Goal: Transaction & Acquisition: Purchase product/service

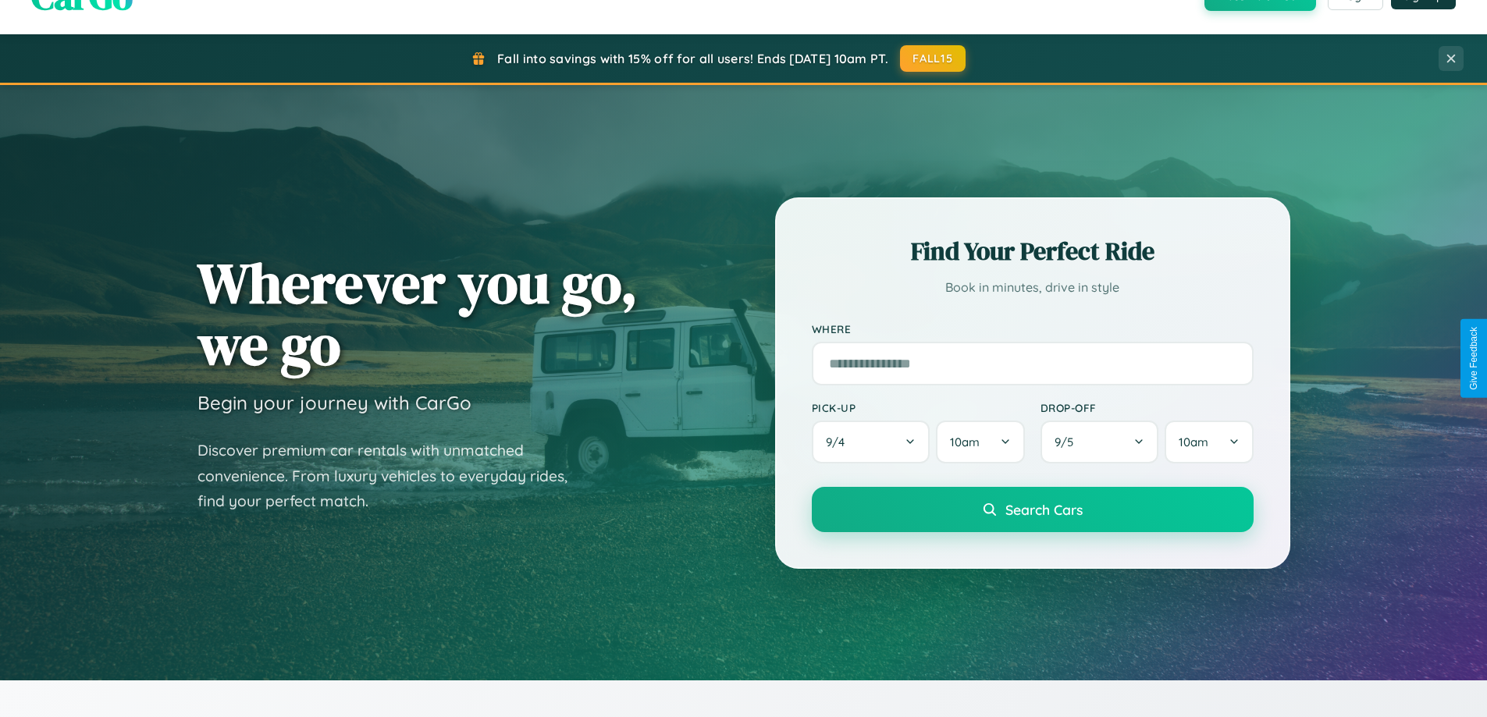
scroll to position [46, 0]
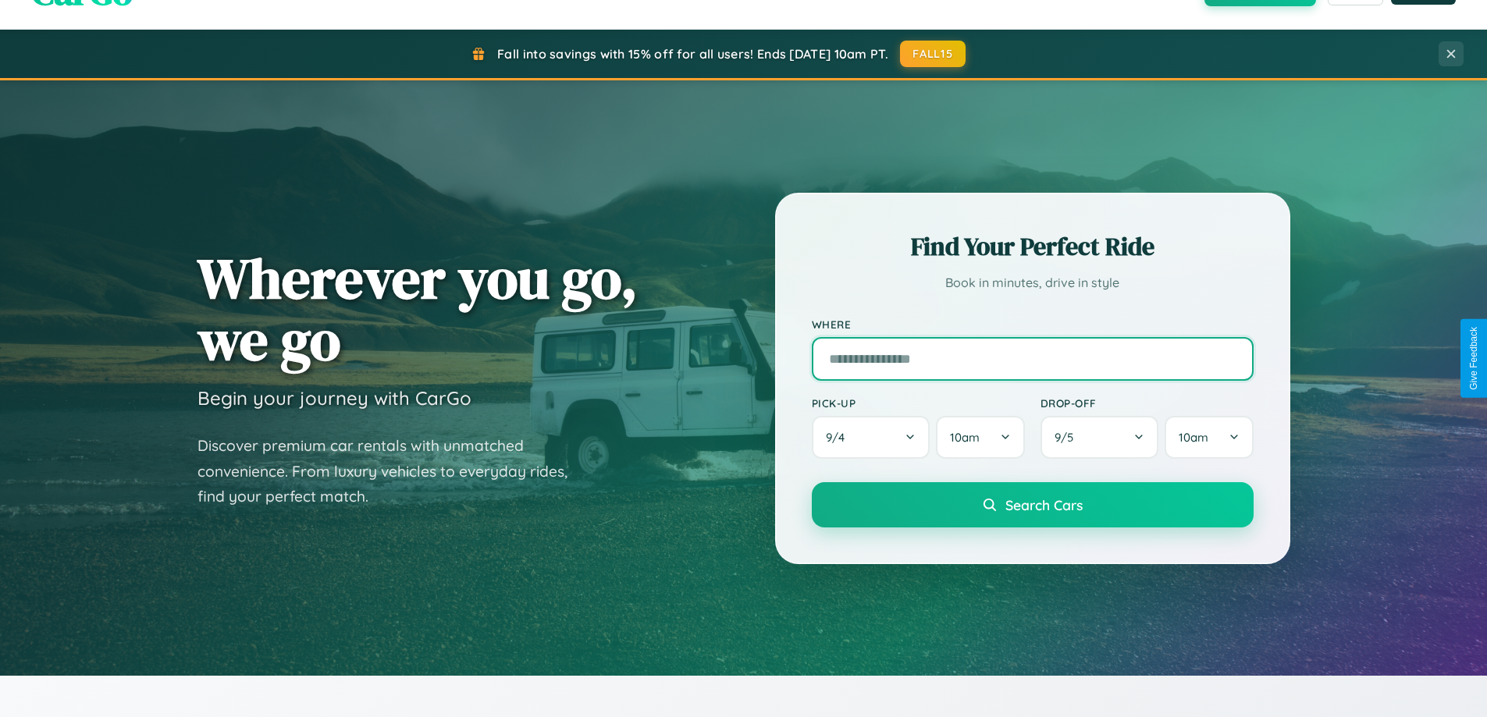
click at [1032, 358] on input "text" at bounding box center [1033, 359] width 442 height 44
type input "**********"
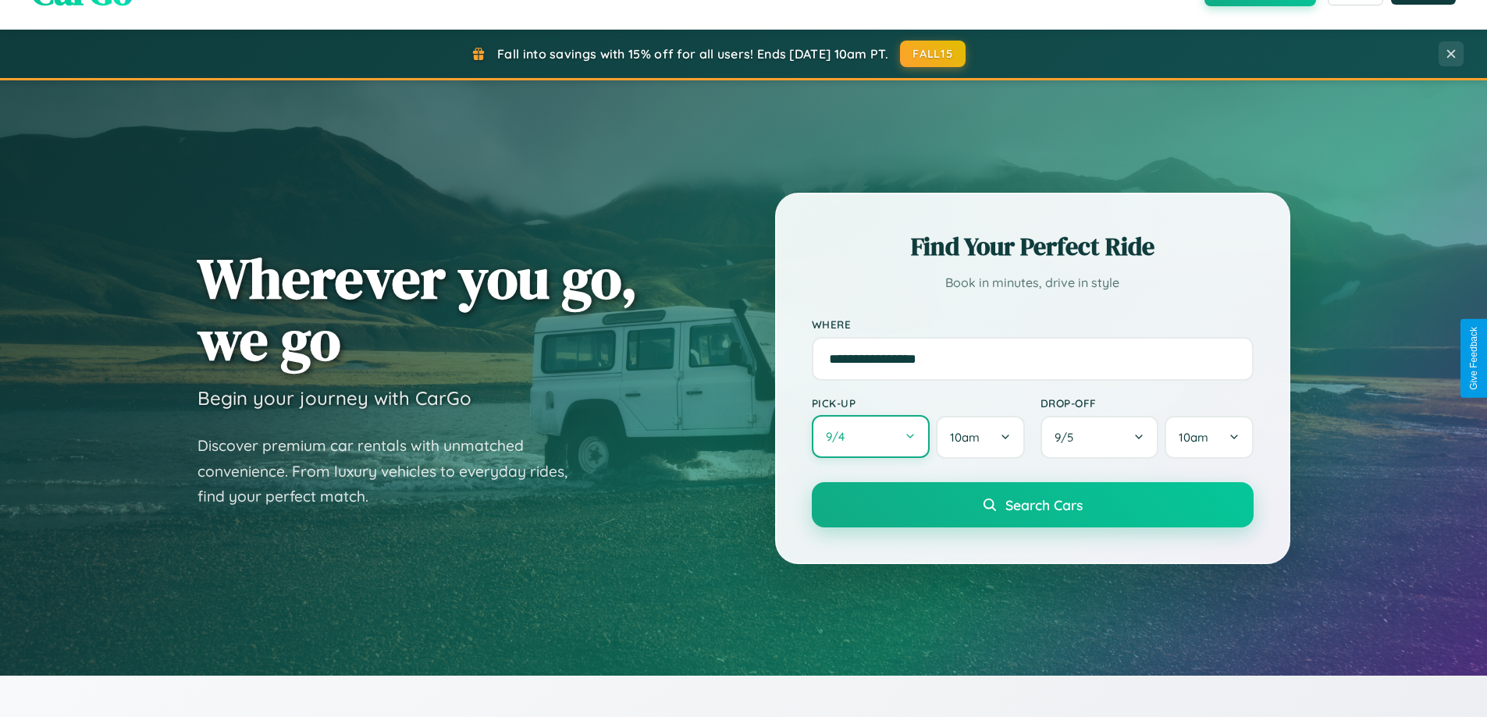
click at [870, 438] on button "9 / 4" at bounding box center [871, 436] width 119 height 43
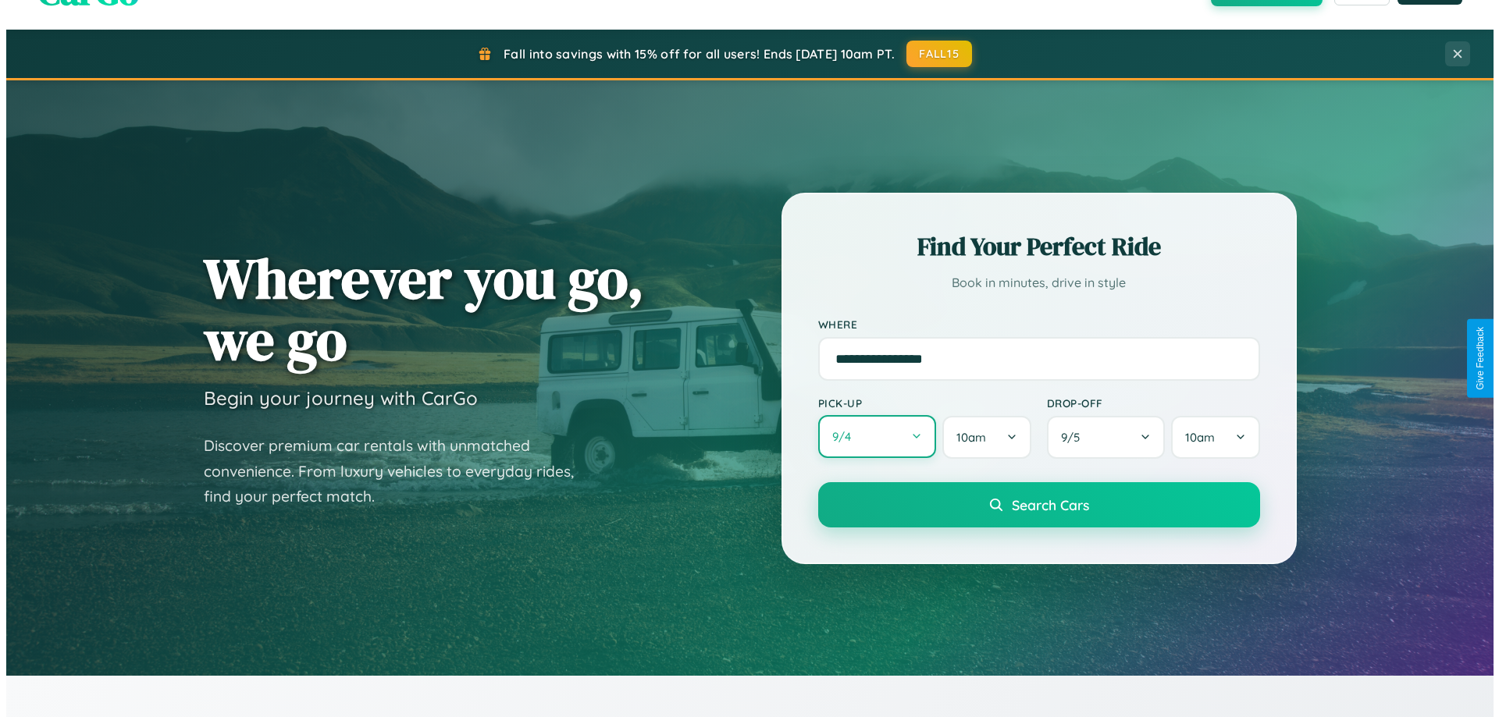
select select "*"
select select "****"
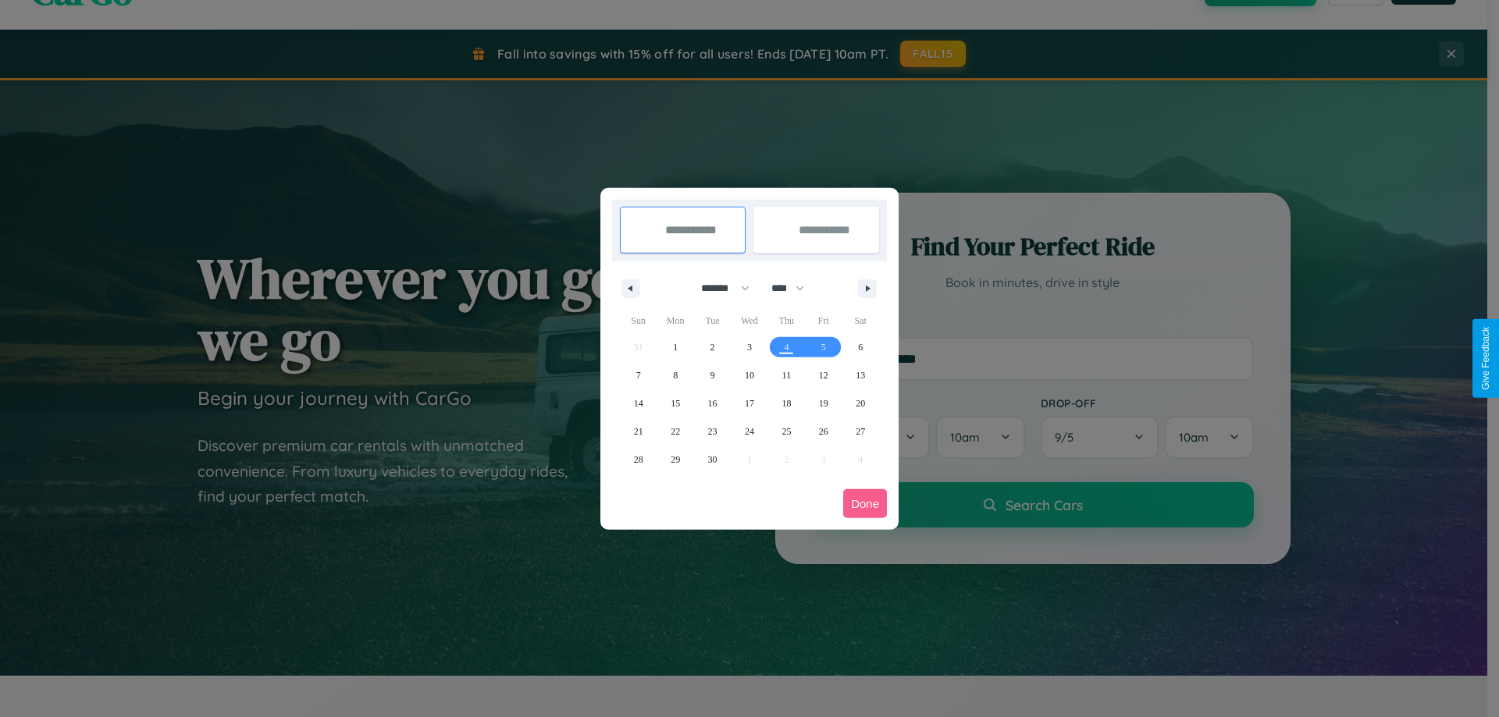
drag, startPoint x: 718, startPoint y: 288, endPoint x: 749, endPoint y: 313, distance: 40.0
click at [718, 288] on select "******* ******** ***** ***** *** **** **** ****** ********* ******* ******** **…" at bounding box center [722, 289] width 66 height 26
select select "**"
click at [675, 403] on span "15" at bounding box center [674, 403] width 9 height 28
type input "**********"
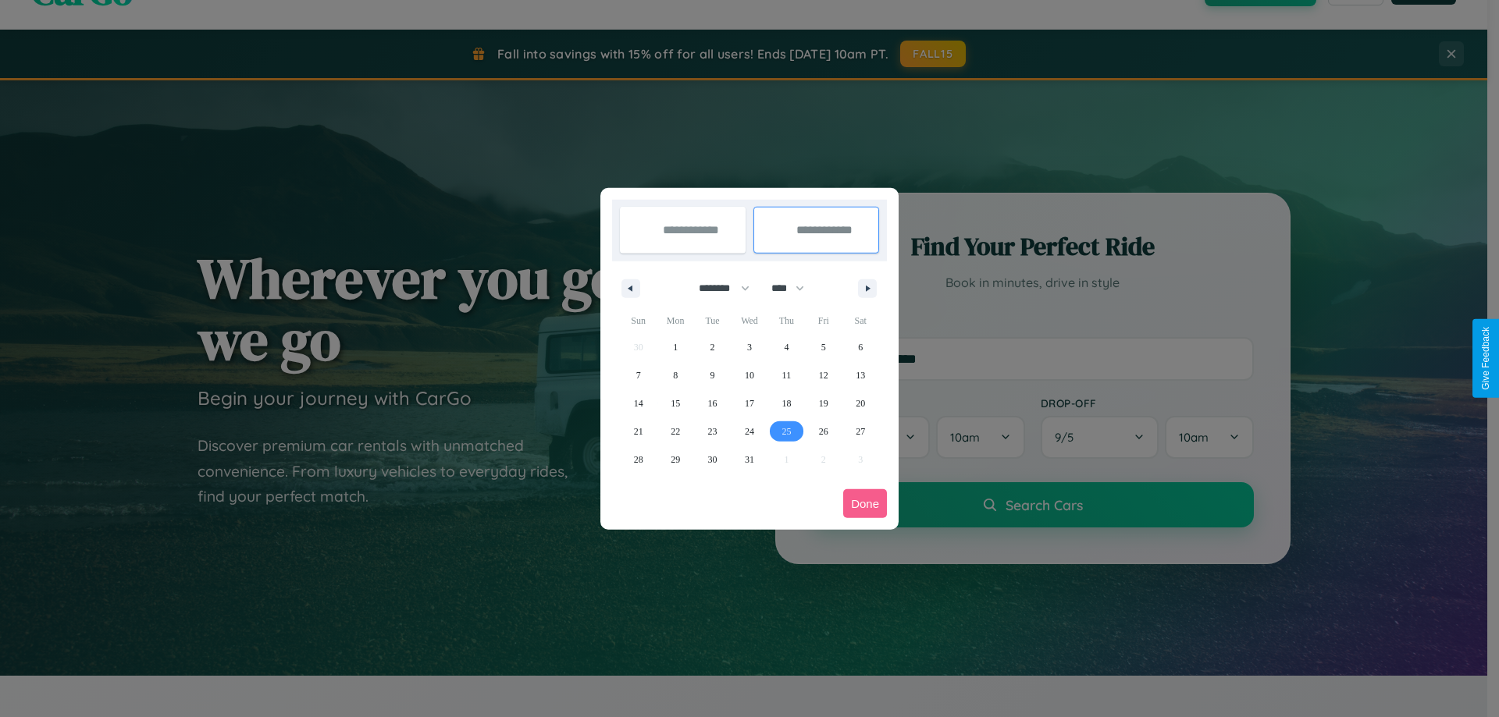
click at [786, 431] on span "25" at bounding box center [785, 432] width 9 height 28
type input "**********"
click at [865, 503] on button "Done" at bounding box center [865, 503] width 44 height 29
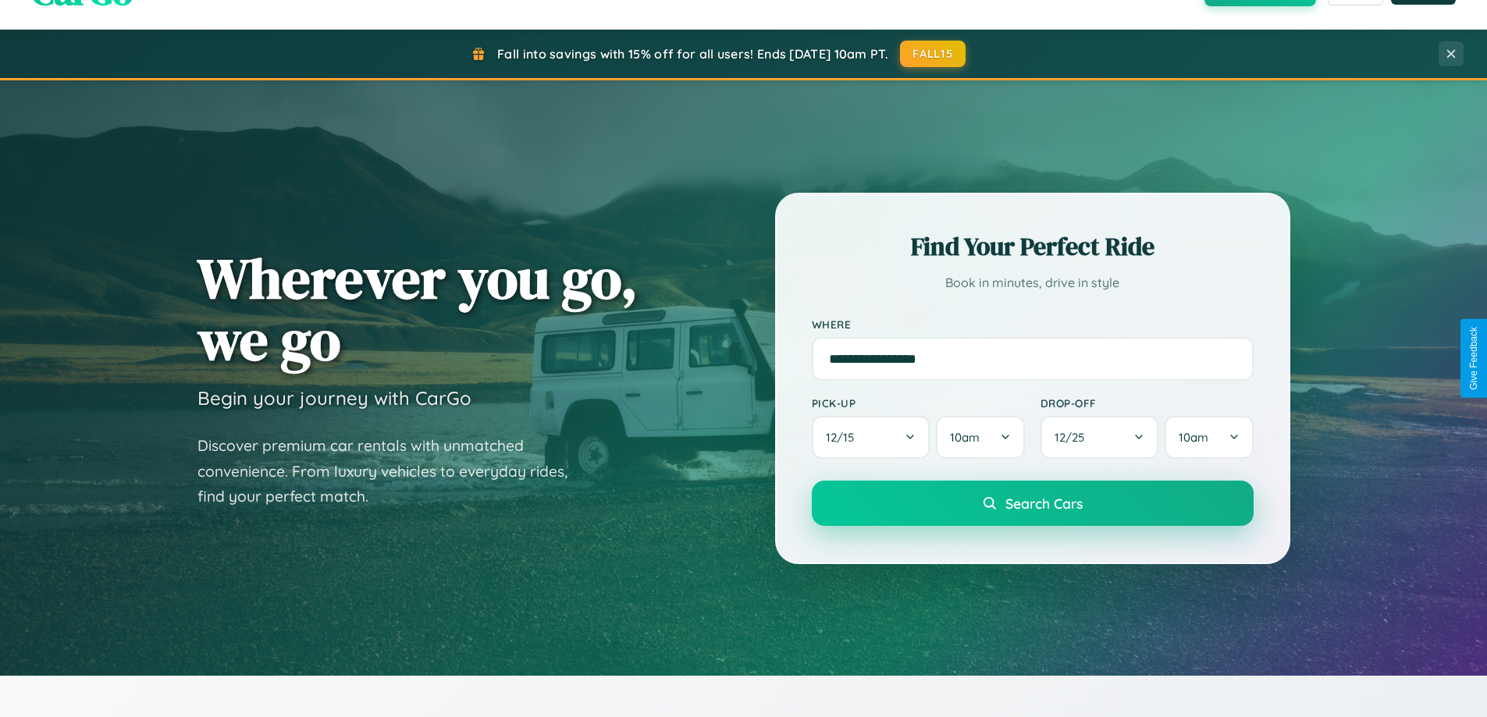
click at [1032, 503] on span "Search Cars" at bounding box center [1043, 503] width 77 height 17
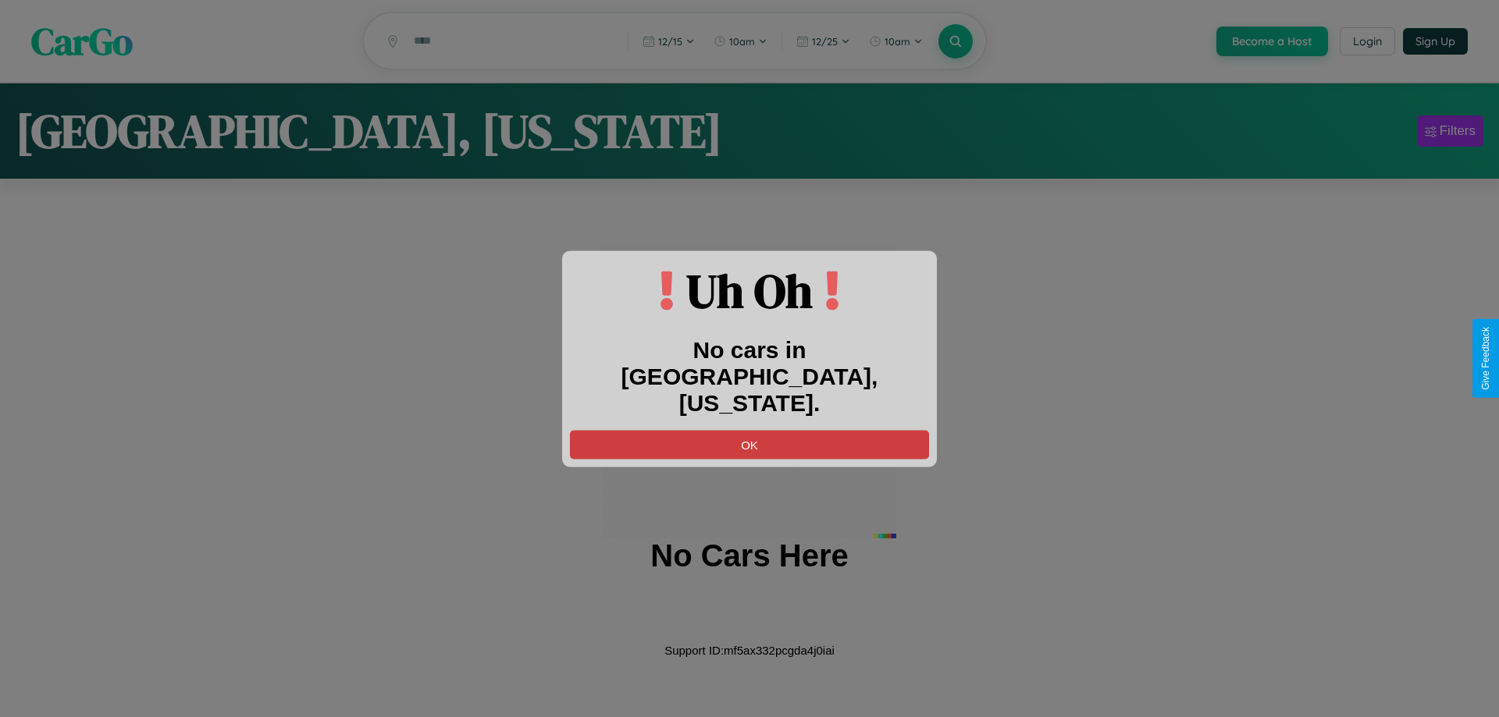
click at [749, 430] on button "OK" at bounding box center [749, 444] width 359 height 29
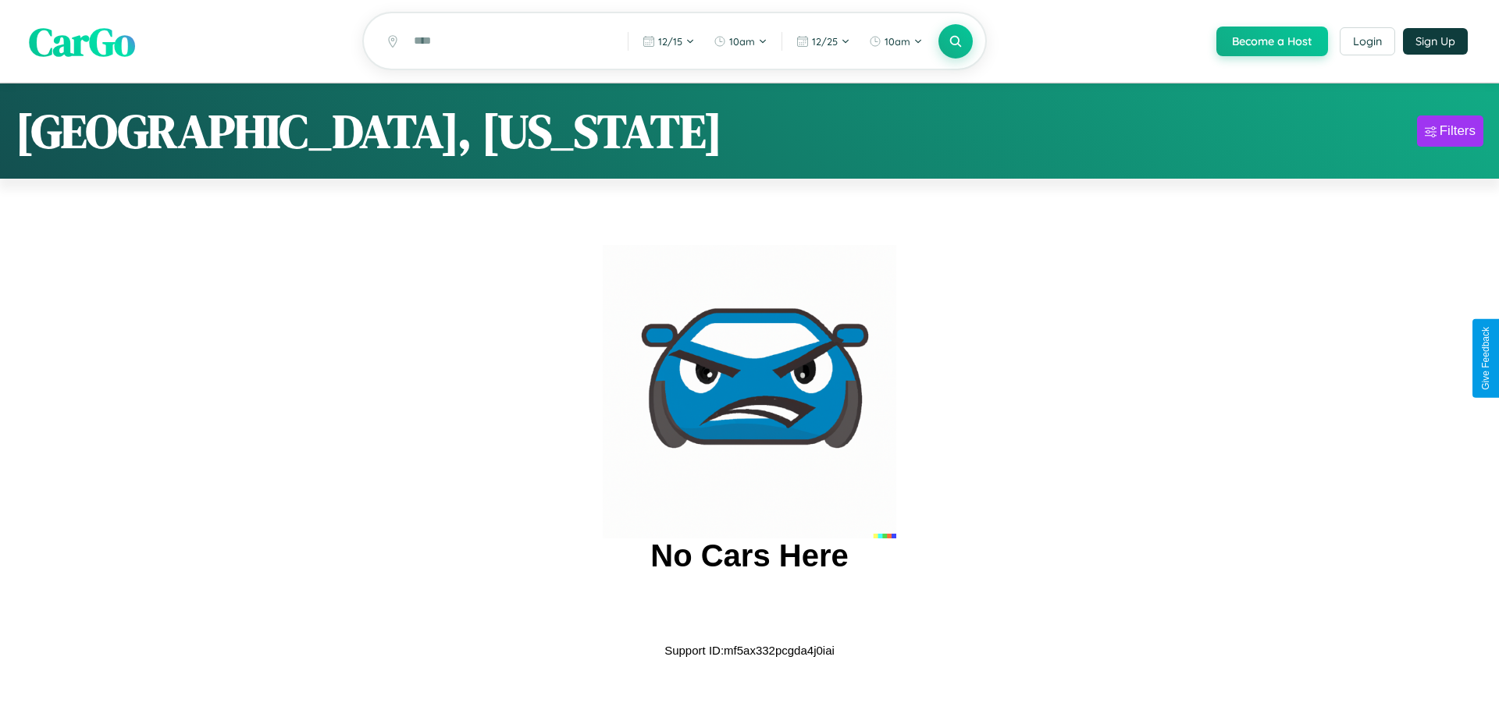
click at [82, 41] on span "CarGo" at bounding box center [82, 41] width 106 height 54
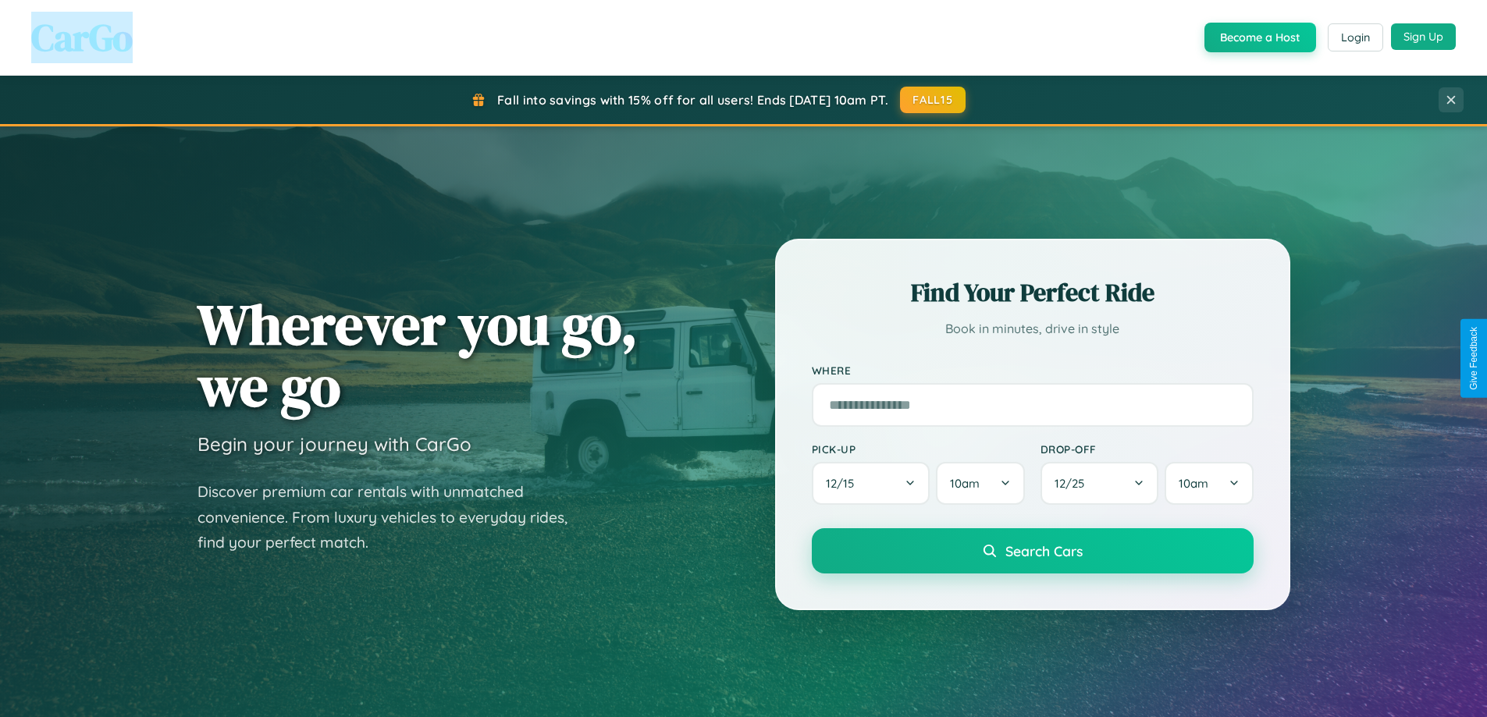
click at [1423, 37] on button "Sign Up" at bounding box center [1423, 36] width 65 height 27
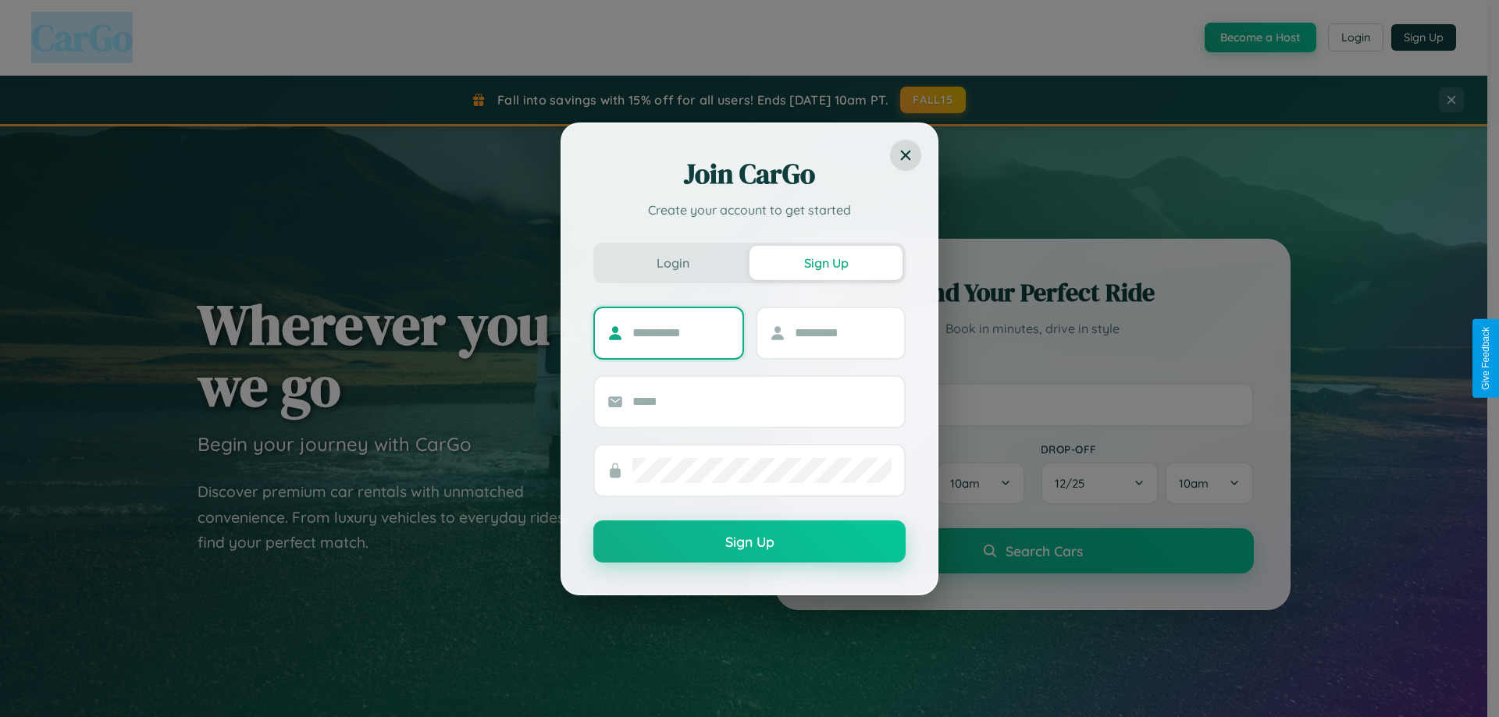
click at [681, 332] on input "text" at bounding box center [681, 333] width 98 height 25
type input "*****"
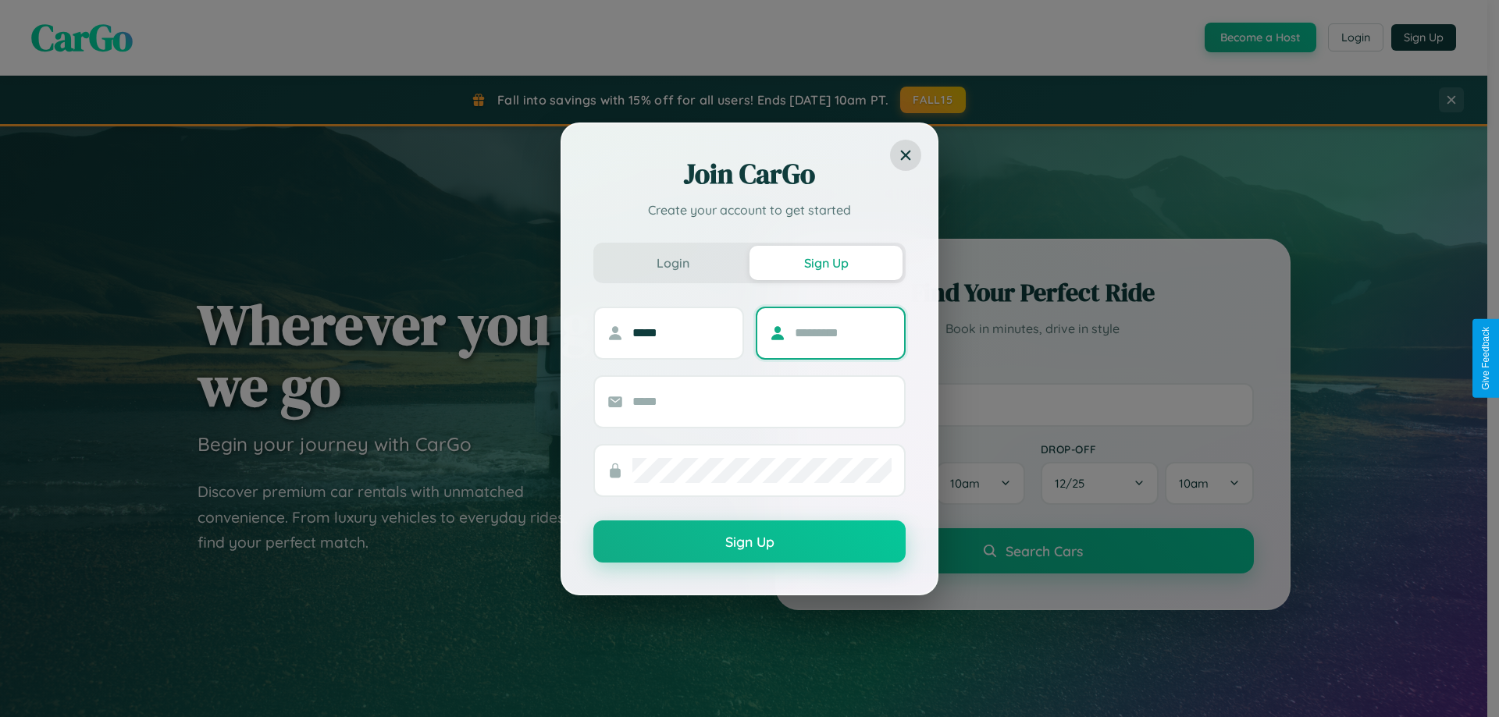
click at [842, 332] on input "text" at bounding box center [844, 333] width 98 height 25
type input "*******"
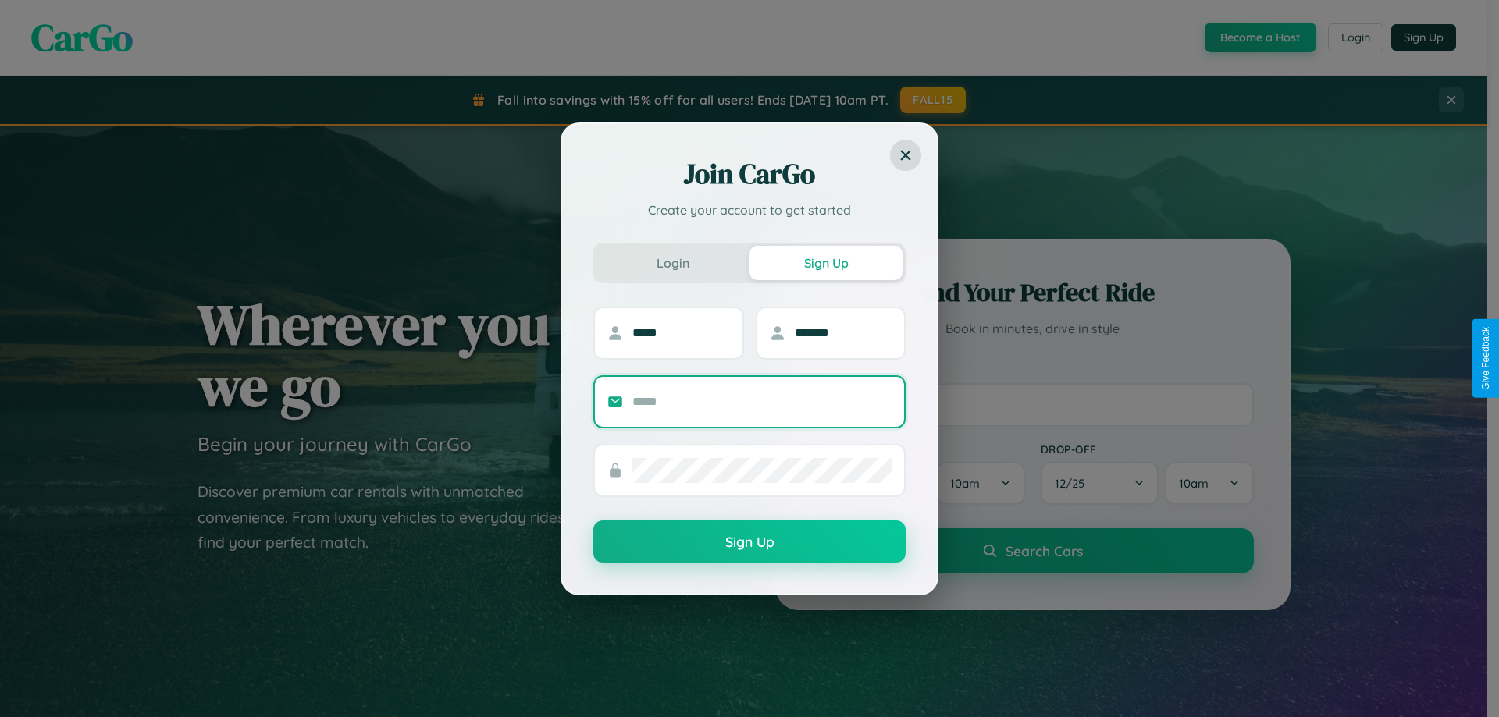
click at [762, 401] on input "text" at bounding box center [761, 401] width 259 height 25
type input "**********"
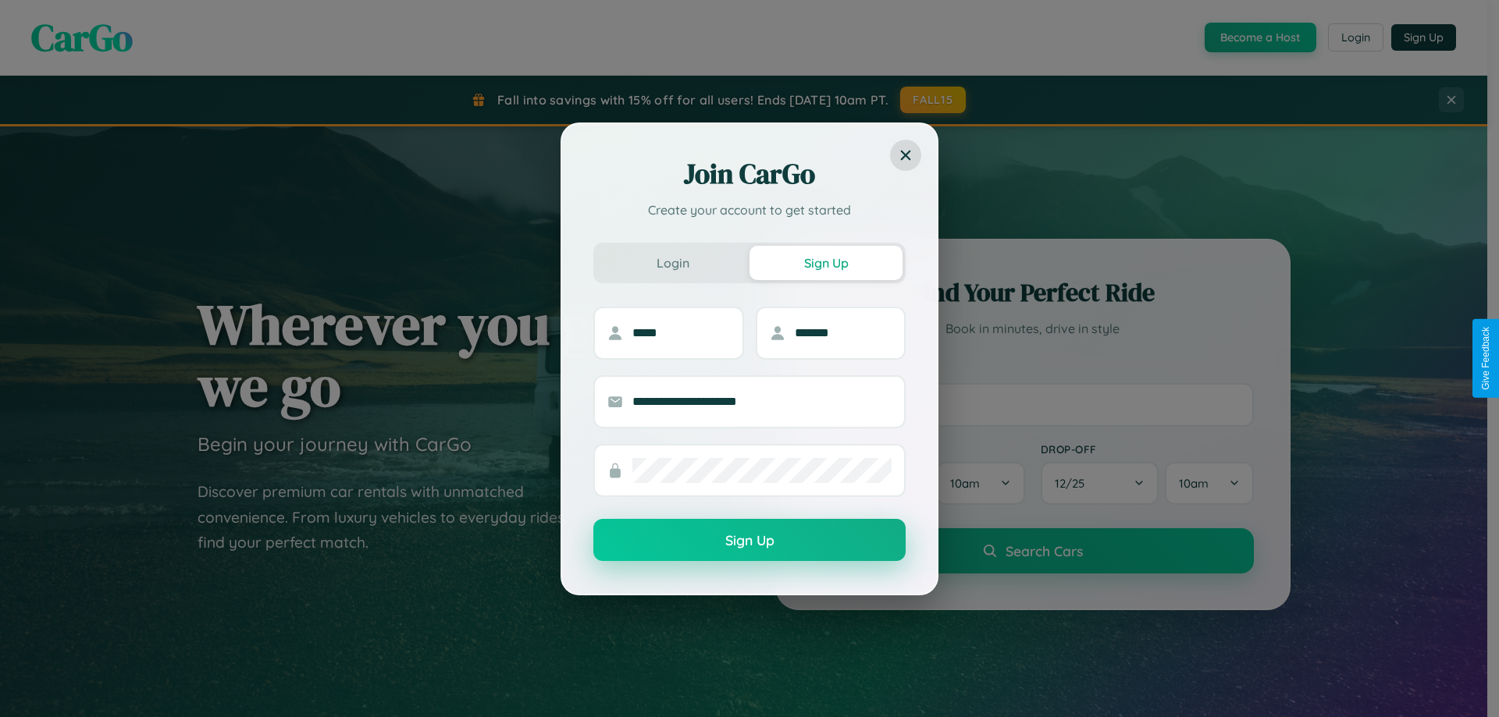
click at [749, 541] on button "Sign Up" at bounding box center [749, 540] width 312 height 42
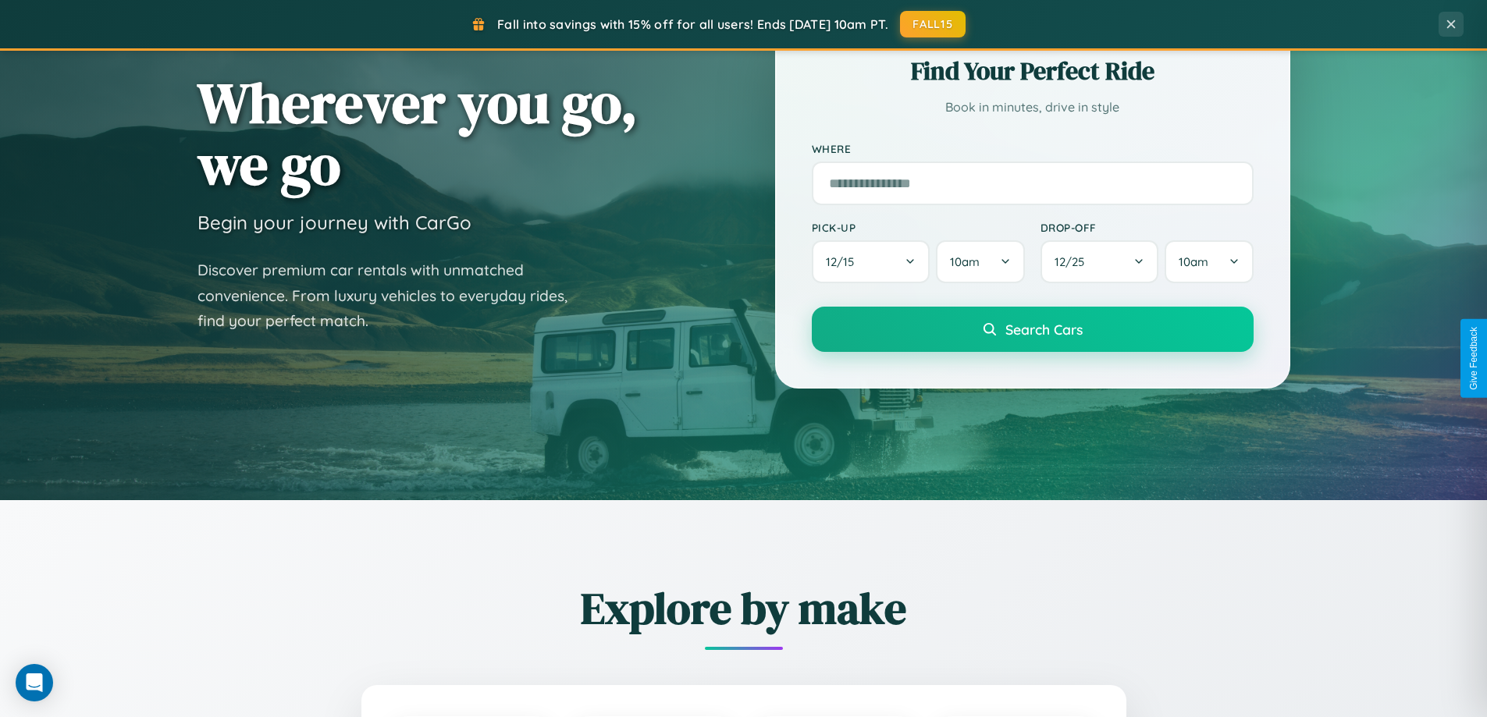
scroll to position [3003, 0]
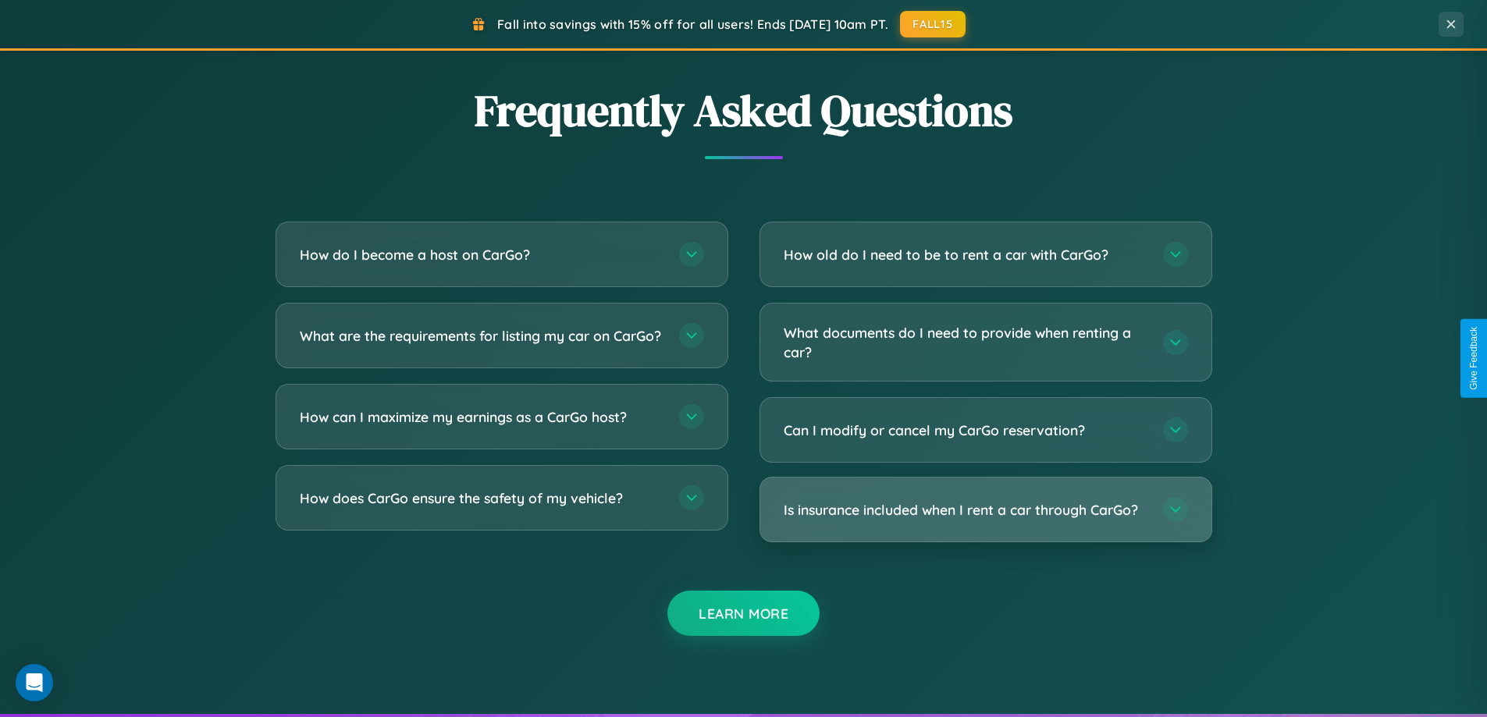
click at [985, 510] on h3 "Is insurance included when I rent a car through CarGo?" at bounding box center [966, 510] width 364 height 20
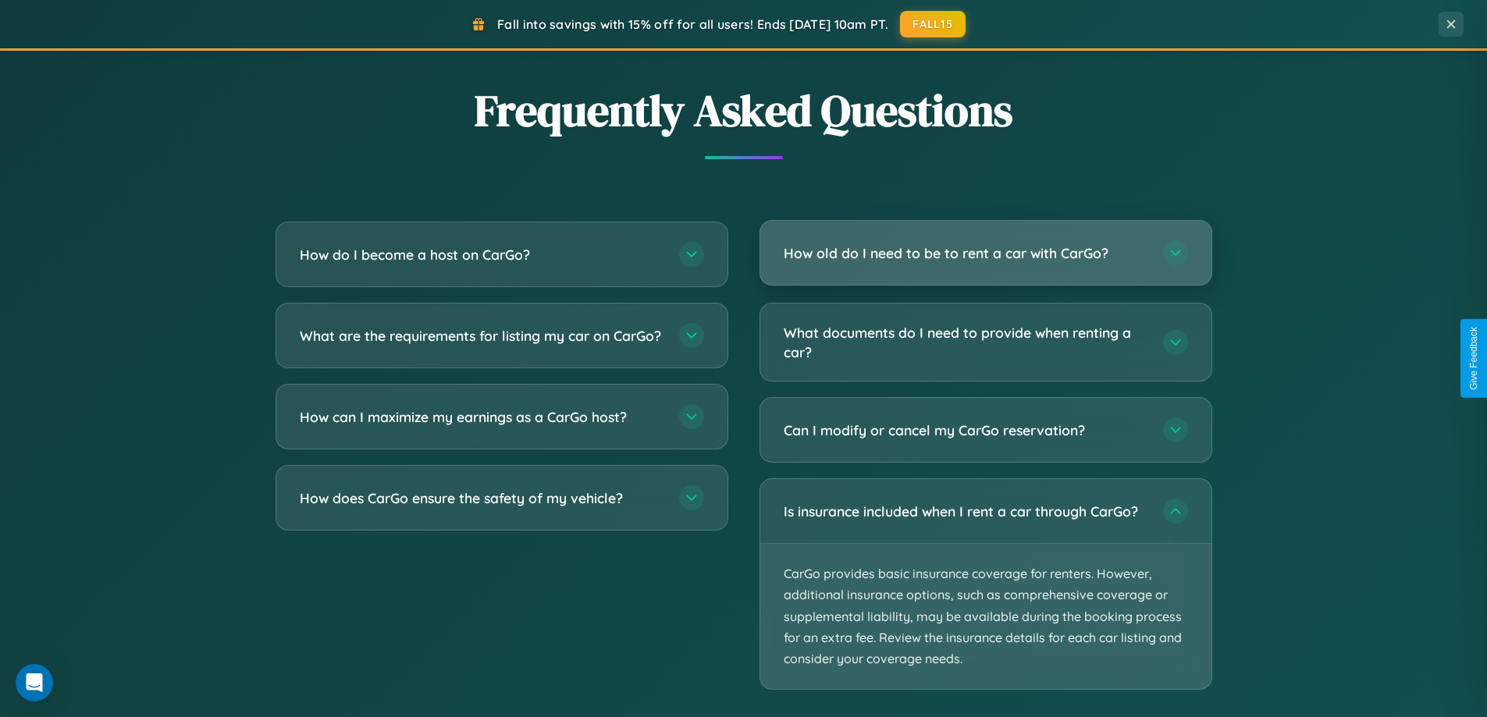
click at [985, 254] on h3 "How old do I need to be to rent a car with CarGo?" at bounding box center [966, 254] width 364 height 20
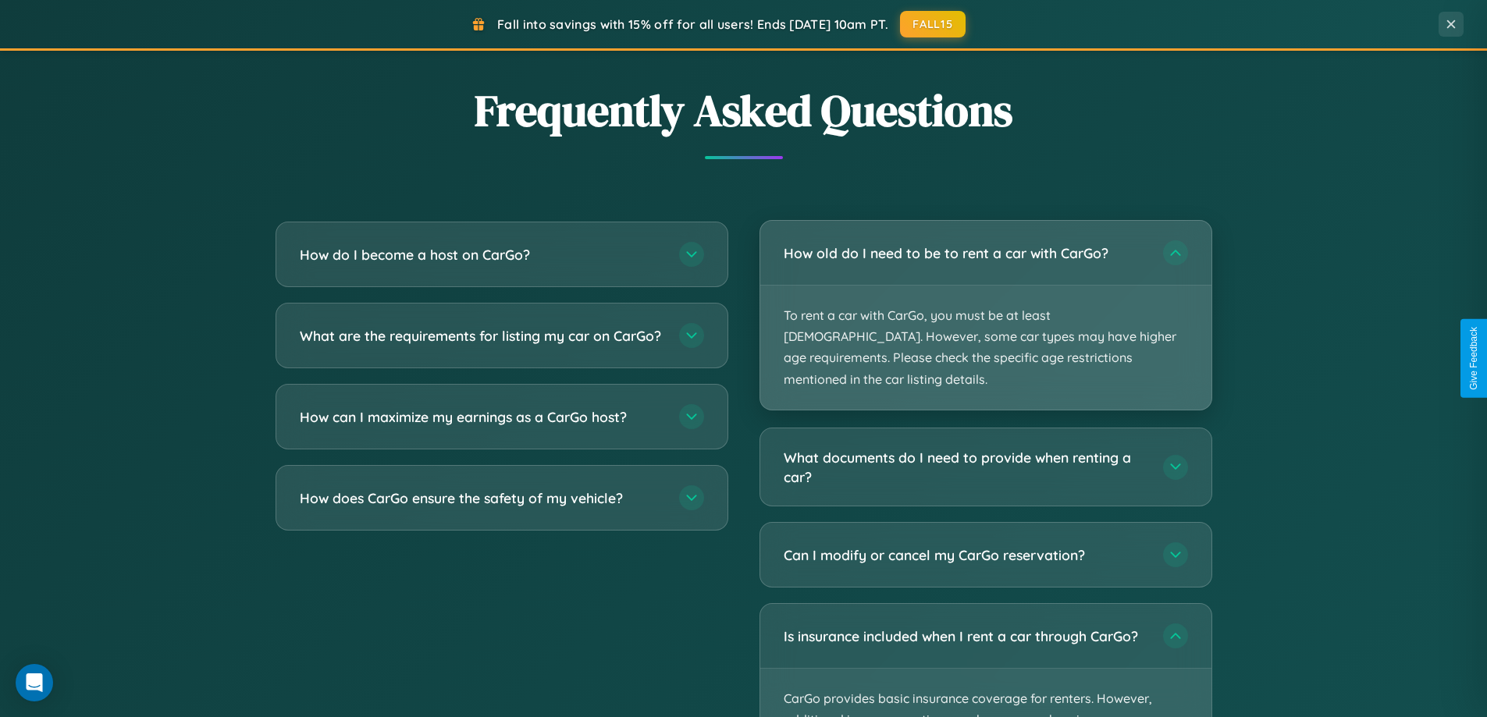
click at [985, 304] on p "To rent a car with CarGo, you must be at least 21 years old. However, some car …" at bounding box center [985, 348] width 451 height 124
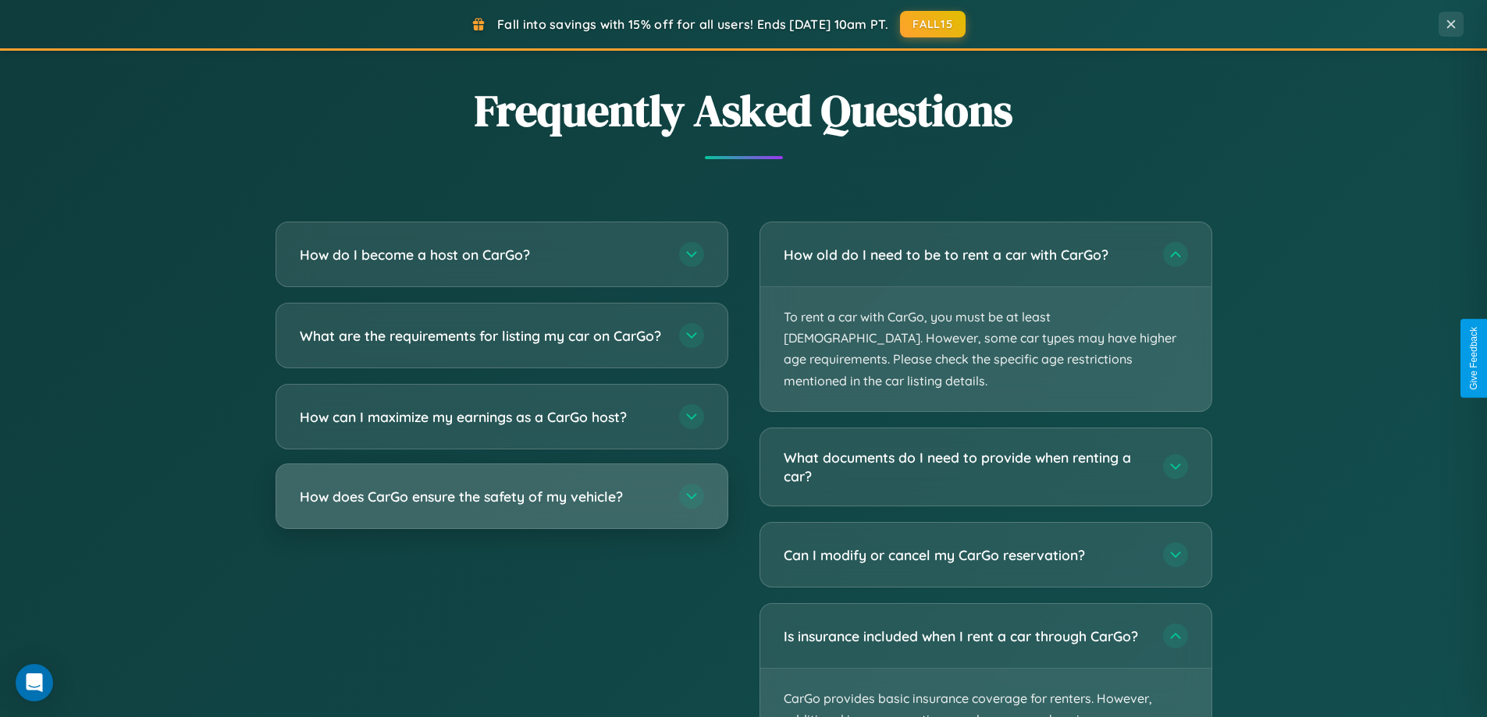
click at [501, 507] on h3 "How does CarGo ensure the safety of my vehicle?" at bounding box center [482, 497] width 364 height 20
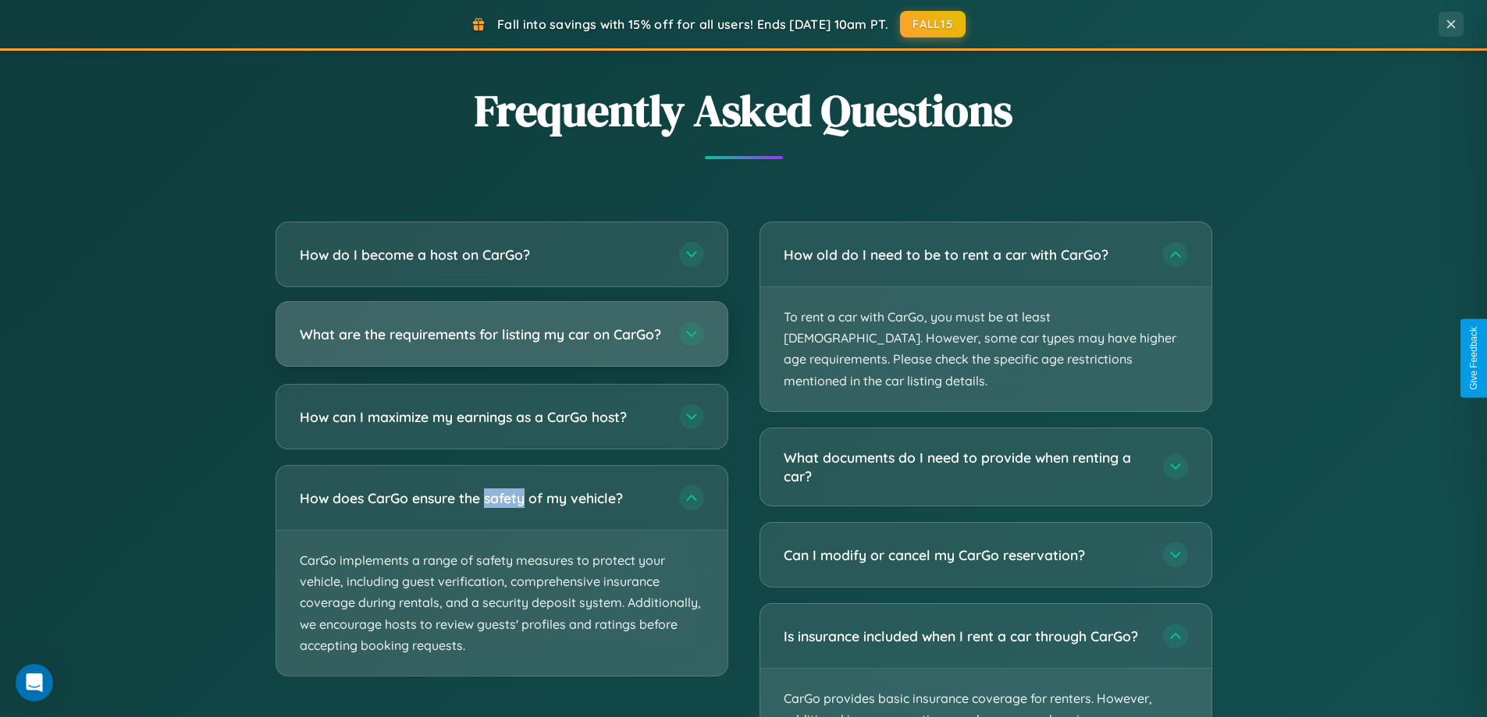
click at [501, 342] on h3 "What are the requirements for listing my car on CarGo?" at bounding box center [482, 335] width 364 height 20
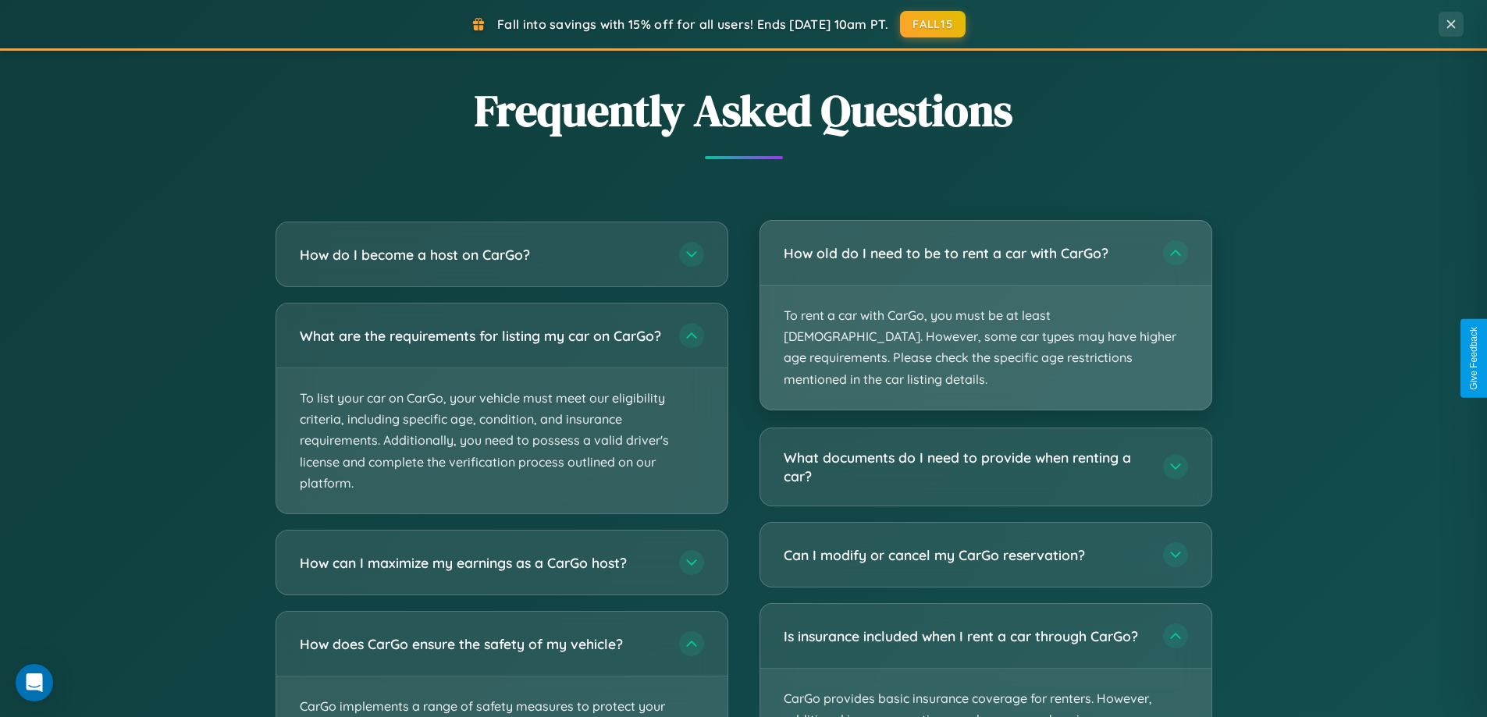
click at [985, 305] on p "To rent a car with CarGo, you must be at least 21 years old. However, some car …" at bounding box center [985, 348] width 451 height 124
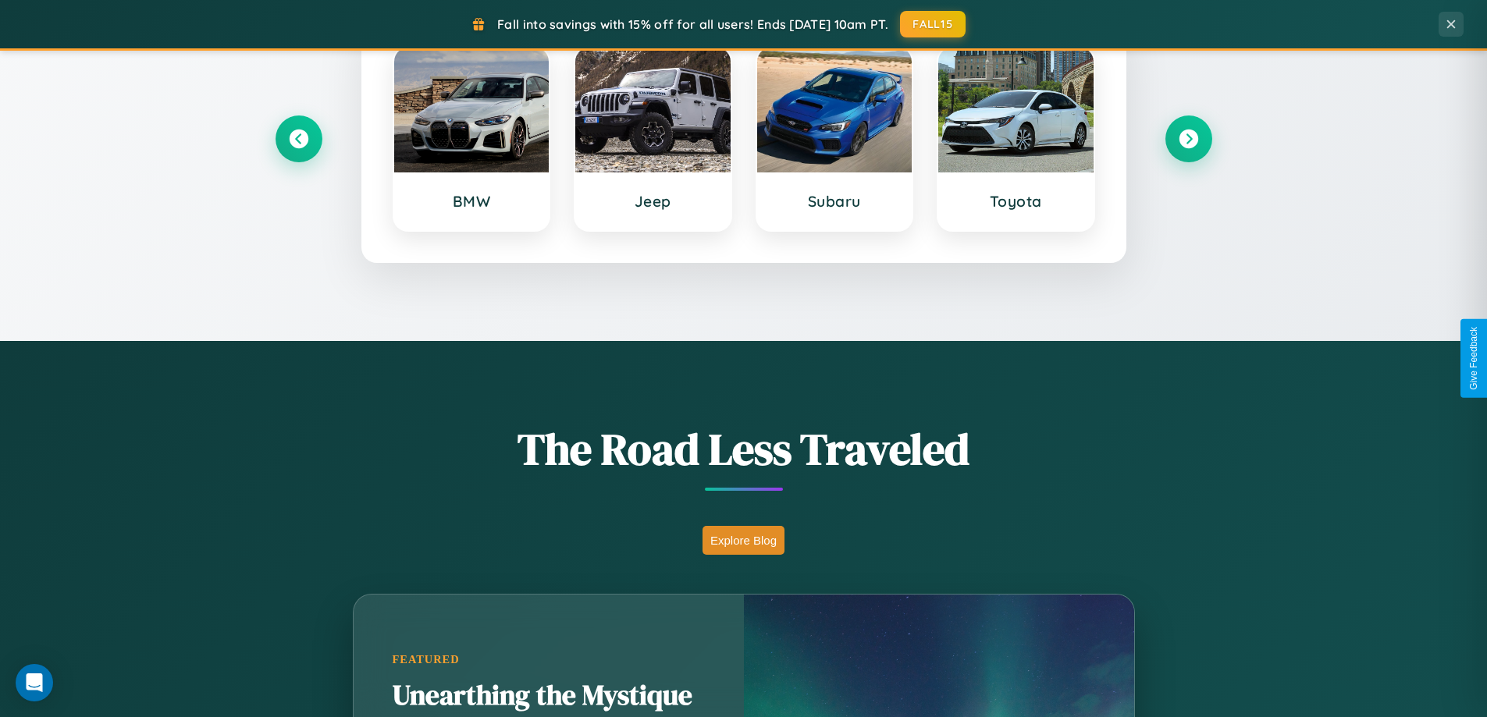
scroll to position [673, 0]
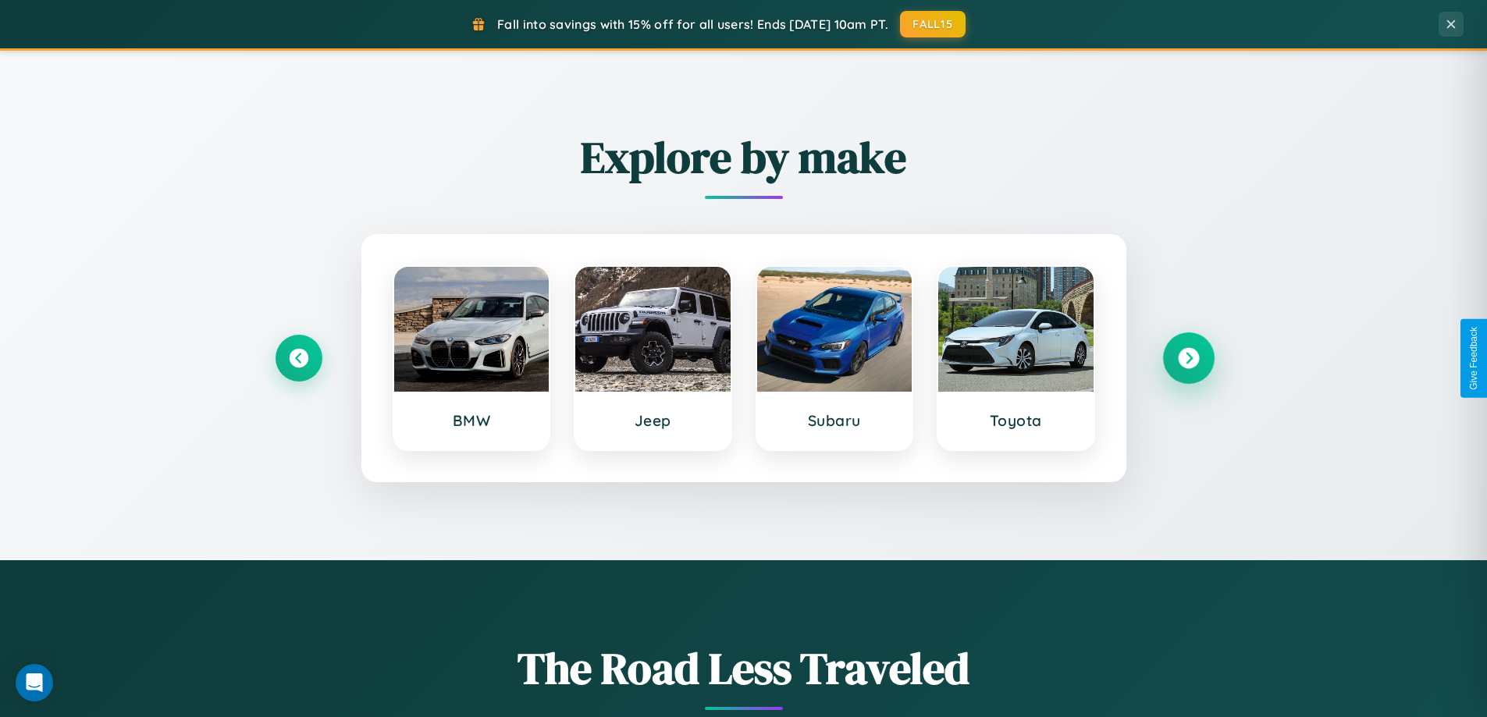
click at [1188, 358] on icon at bounding box center [1188, 358] width 21 height 21
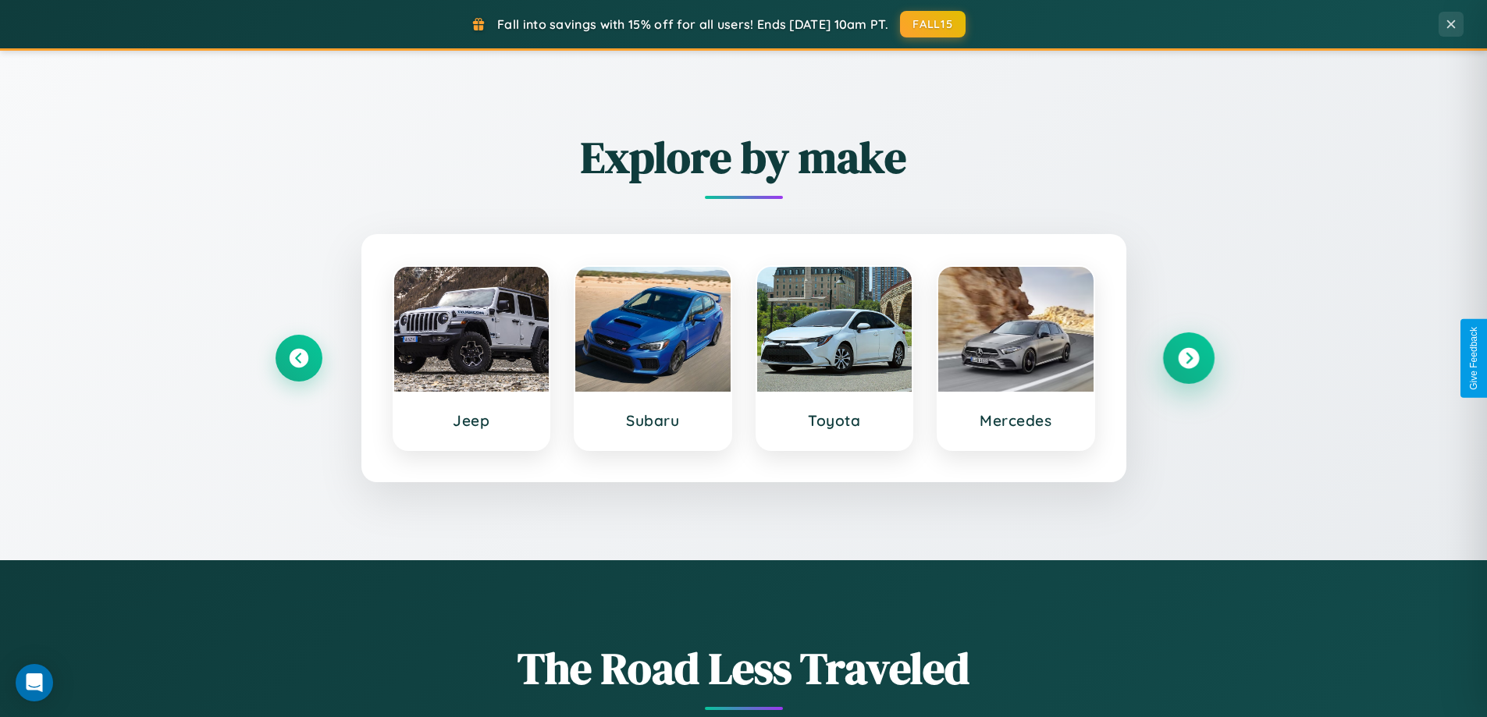
click at [1188, 358] on icon at bounding box center [1188, 358] width 21 height 21
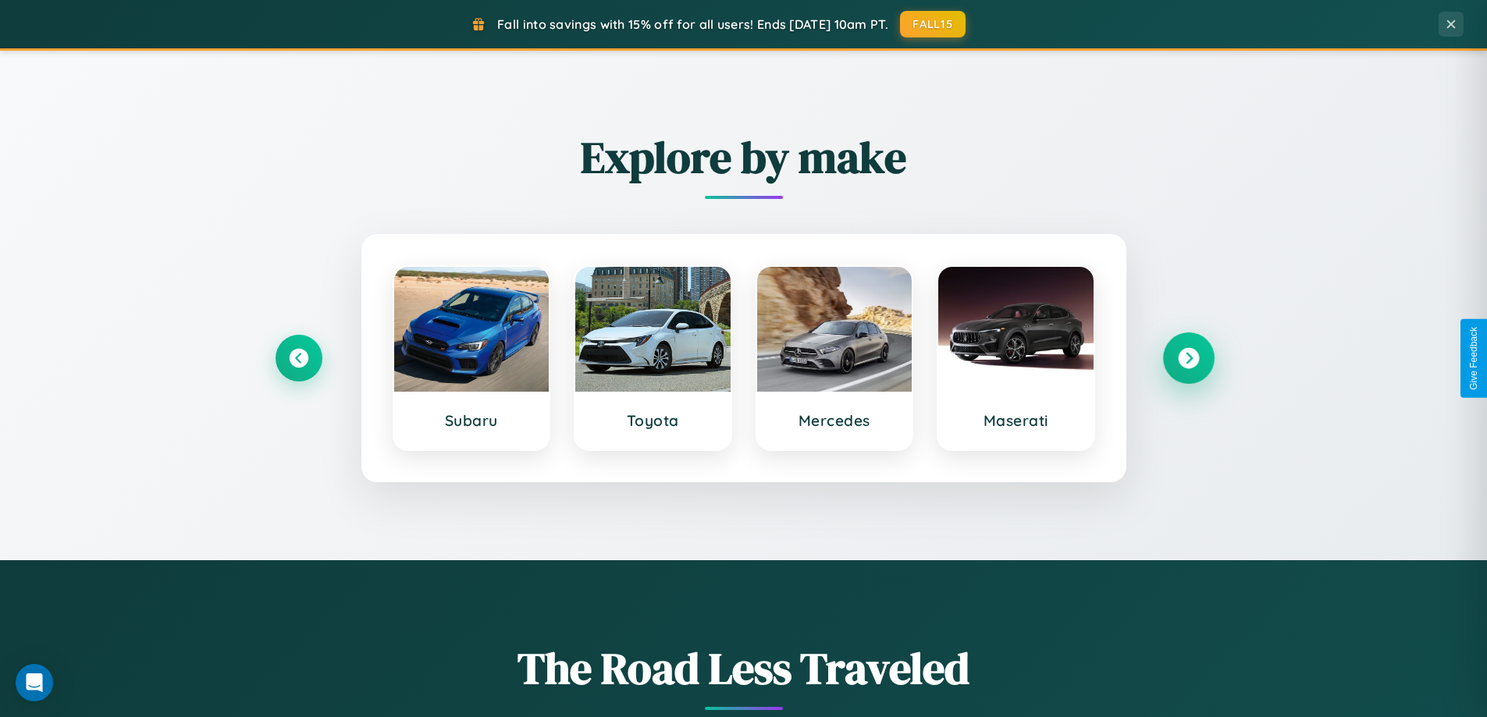
click at [1188, 358] on icon at bounding box center [1188, 358] width 21 height 21
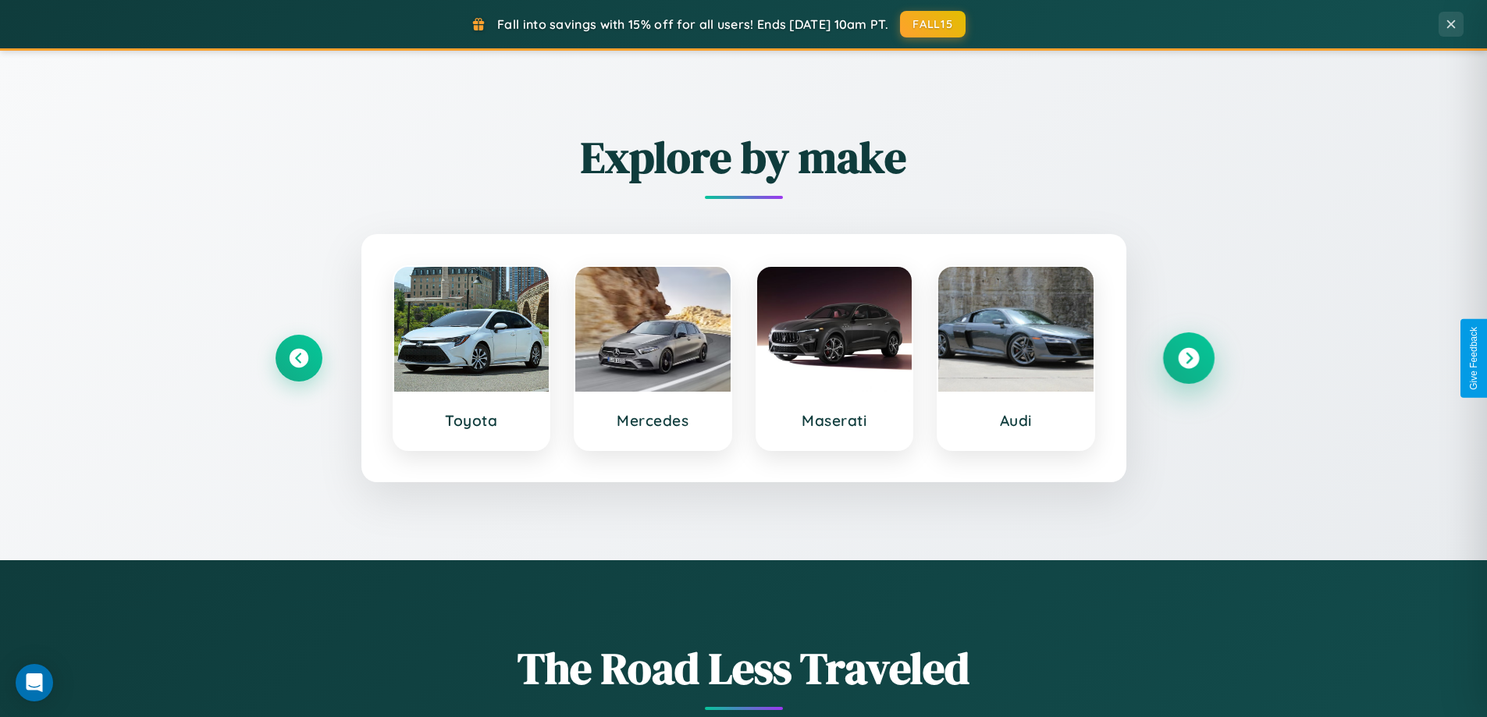
click at [1188, 358] on icon at bounding box center [1188, 358] width 21 height 21
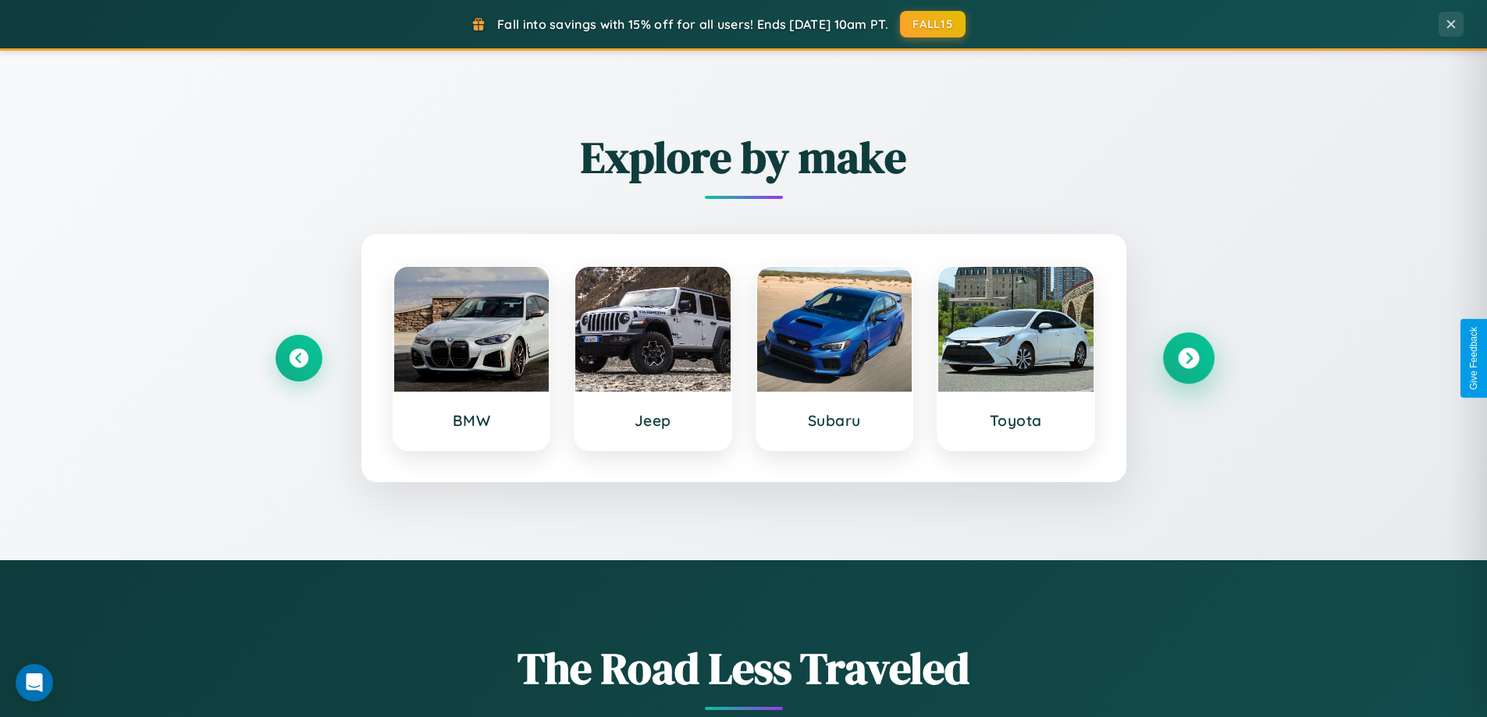
click at [1188, 358] on icon at bounding box center [1188, 358] width 21 height 21
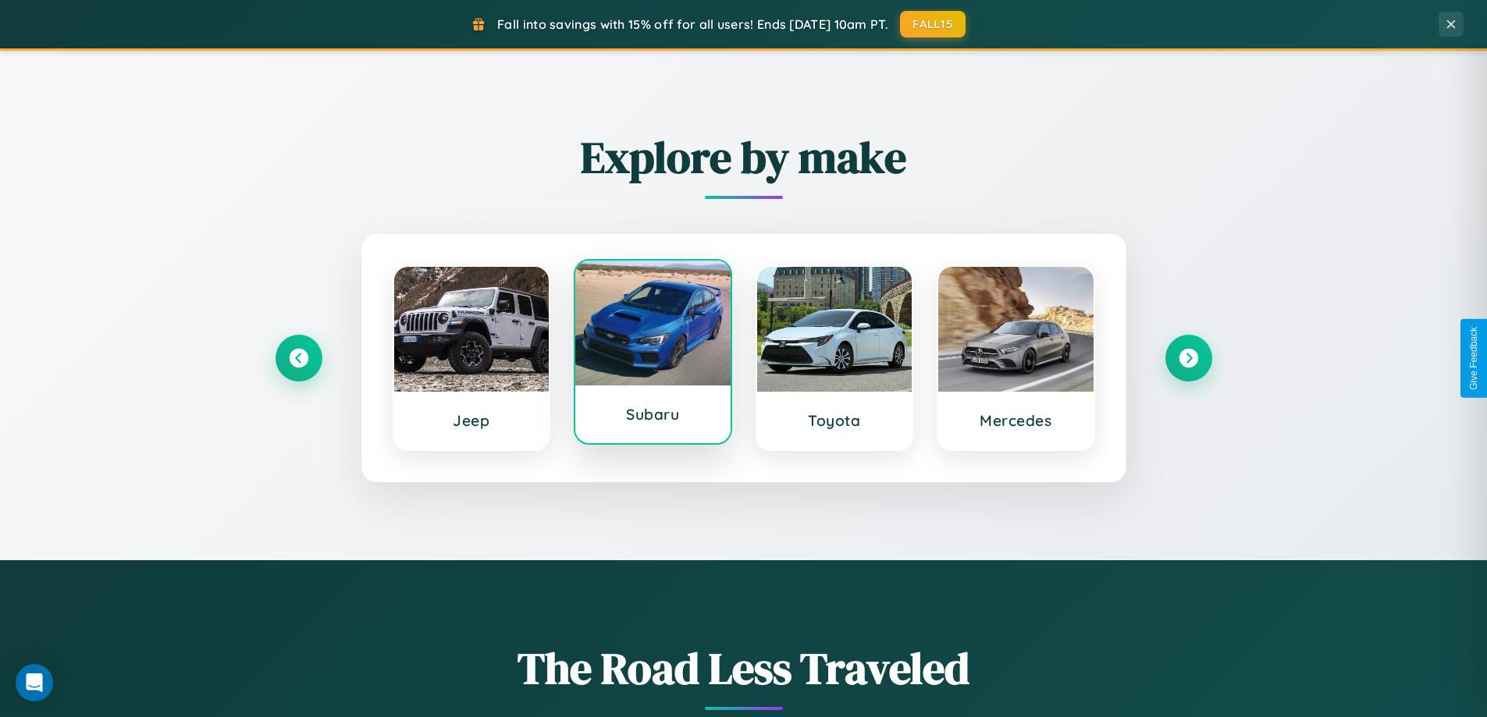
click at [652, 354] on div at bounding box center [652, 323] width 155 height 125
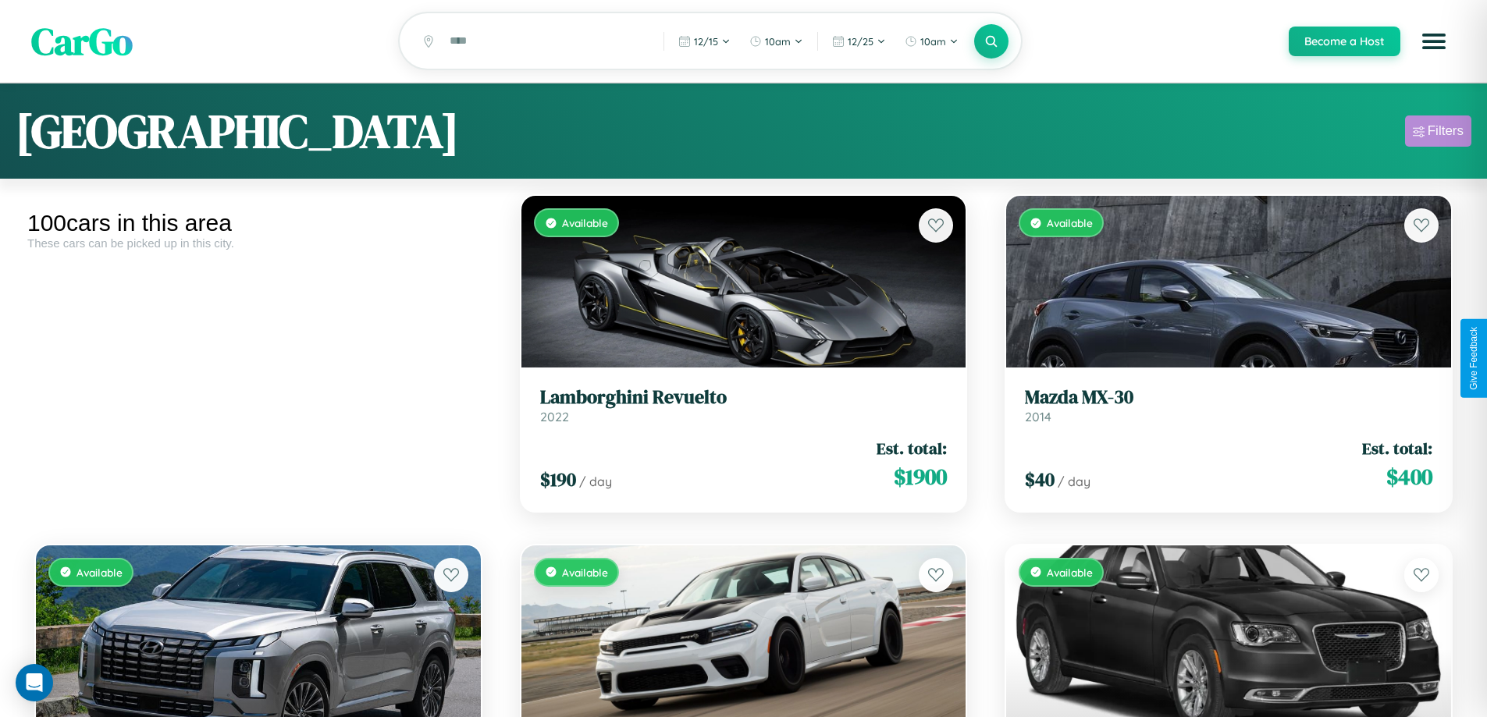
click at [1438, 133] on div "Filters" at bounding box center [1445, 131] width 36 height 16
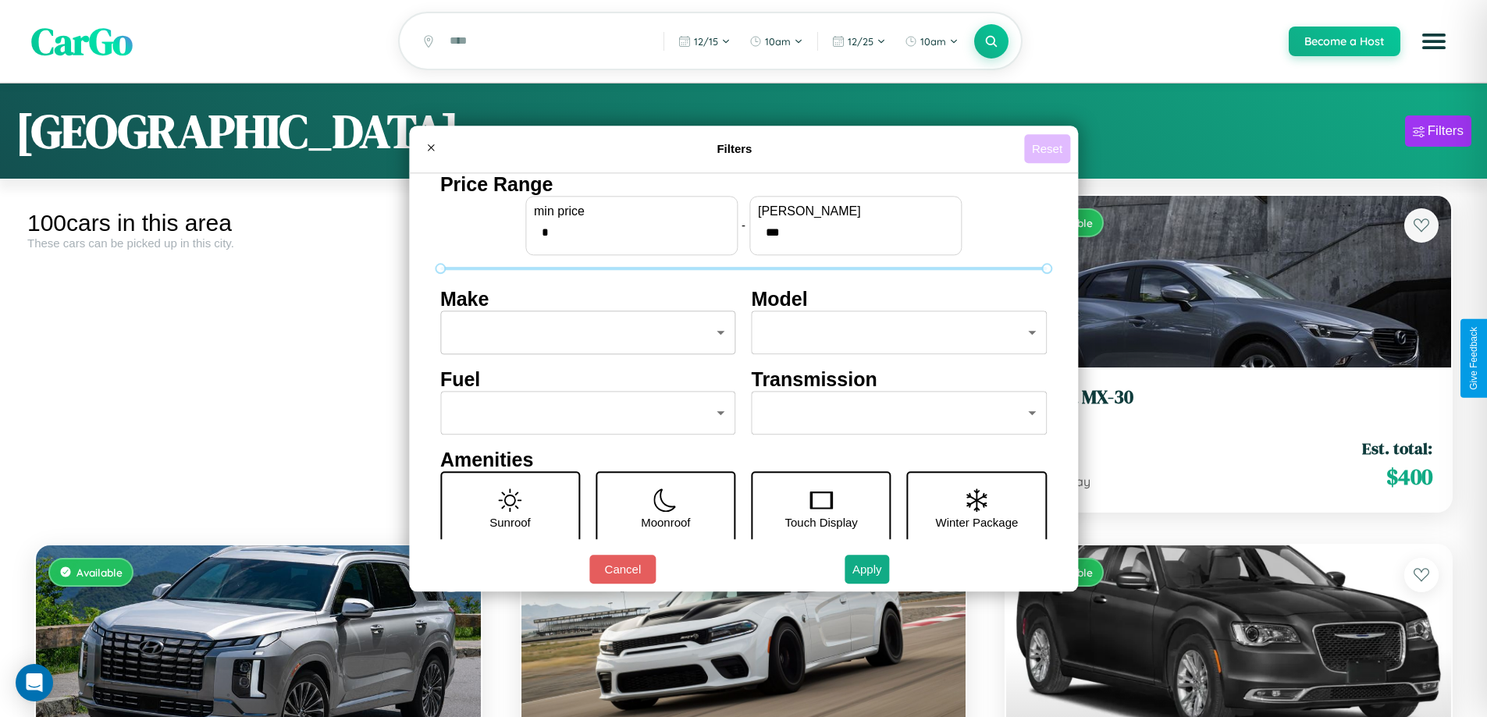
click at [1049, 148] on button "Reset" at bounding box center [1047, 148] width 46 height 29
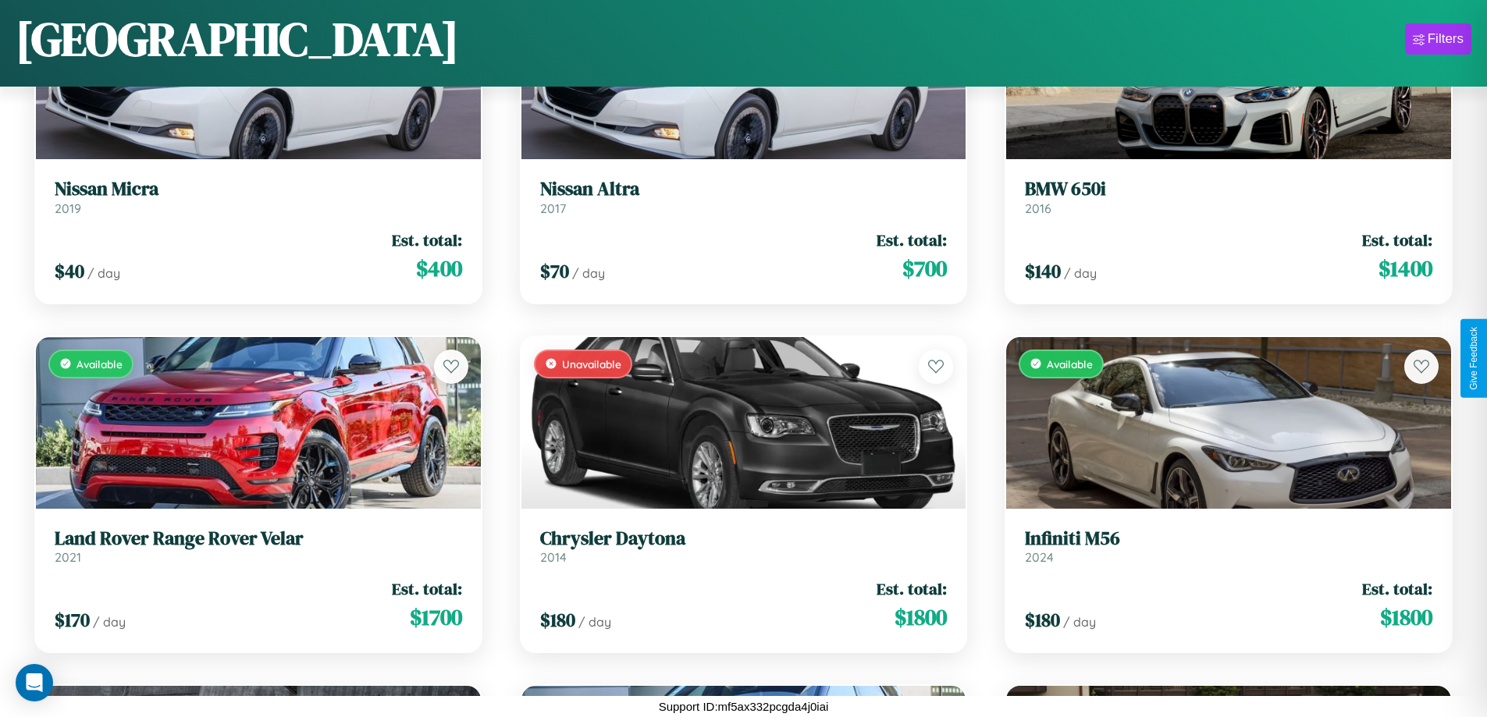
scroll to position [1268, 0]
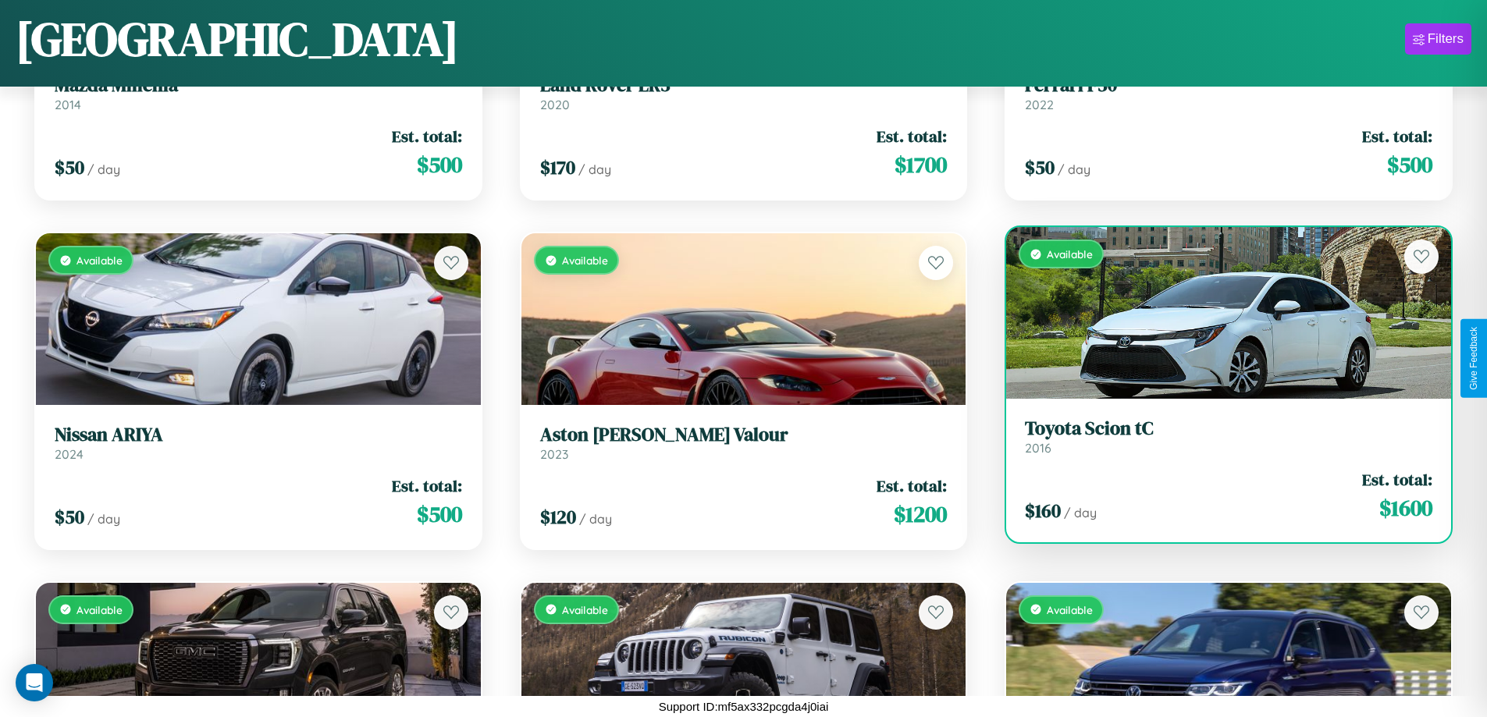
click at [1218, 443] on link "Toyota Scion tC 2016" at bounding box center [1228, 437] width 407 height 38
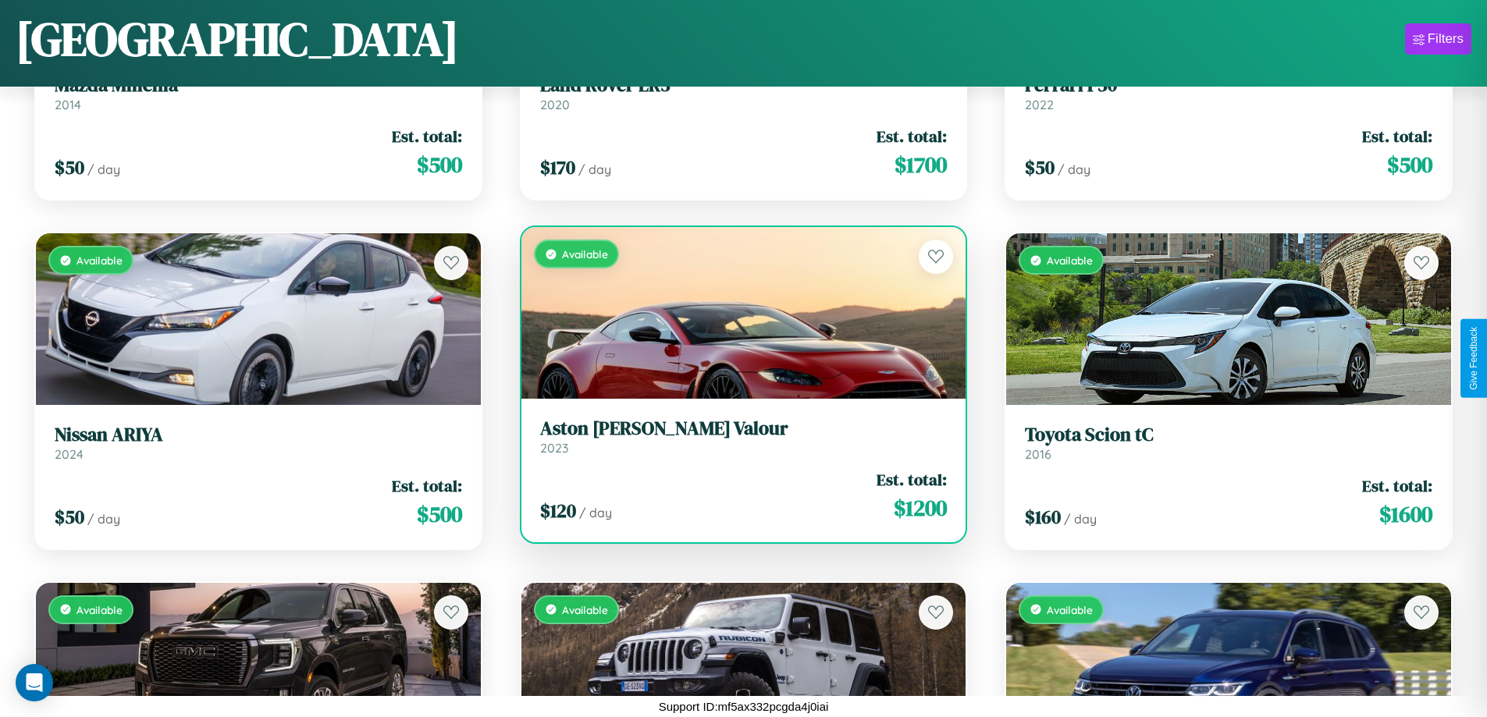
scroll to position [4762, 0]
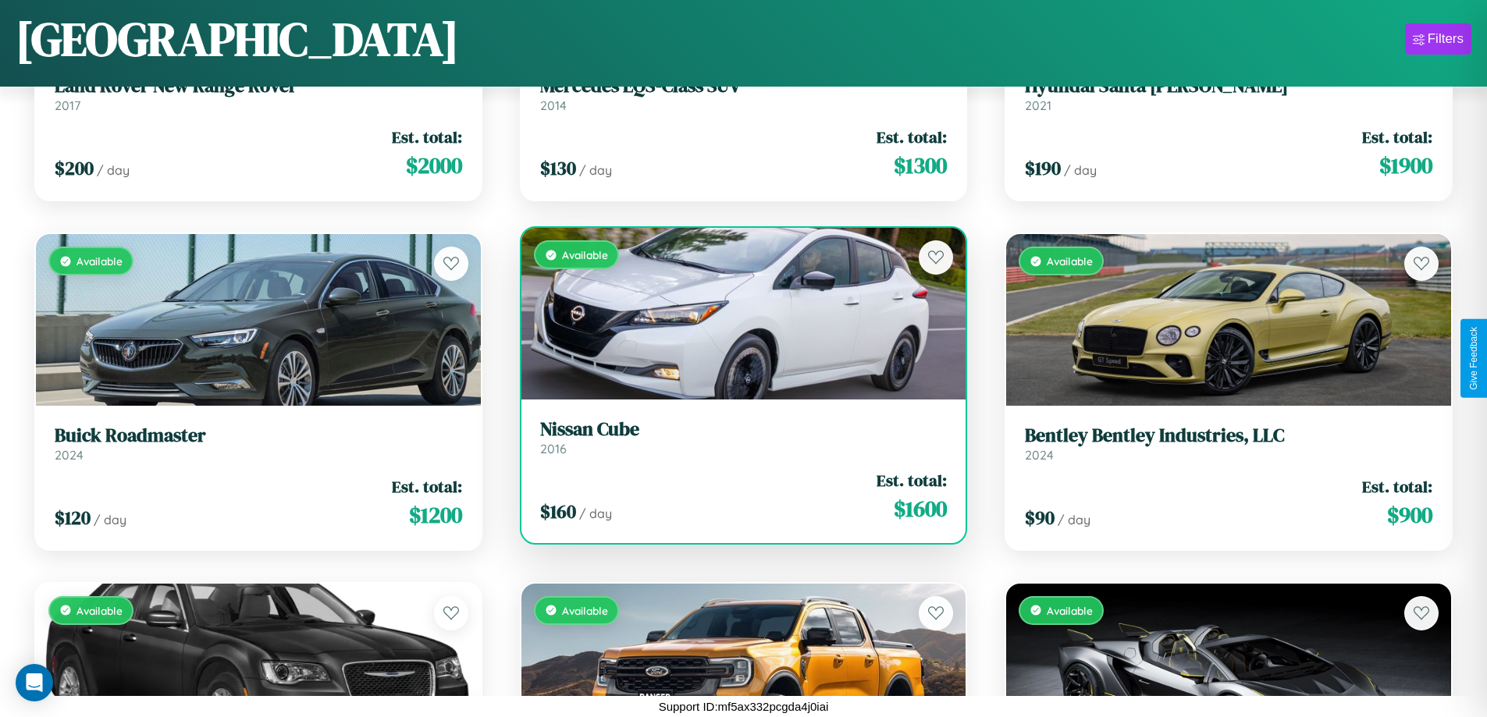
click at [737, 499] on div "$ 160 / day Est. total: $ 1600" at bounding box center [743, 496] width 407 height 55
click at [737, 496] on div "$ 160 / day Est. total: $ 1600" at bounding box center [743, 496] width 407 height 55
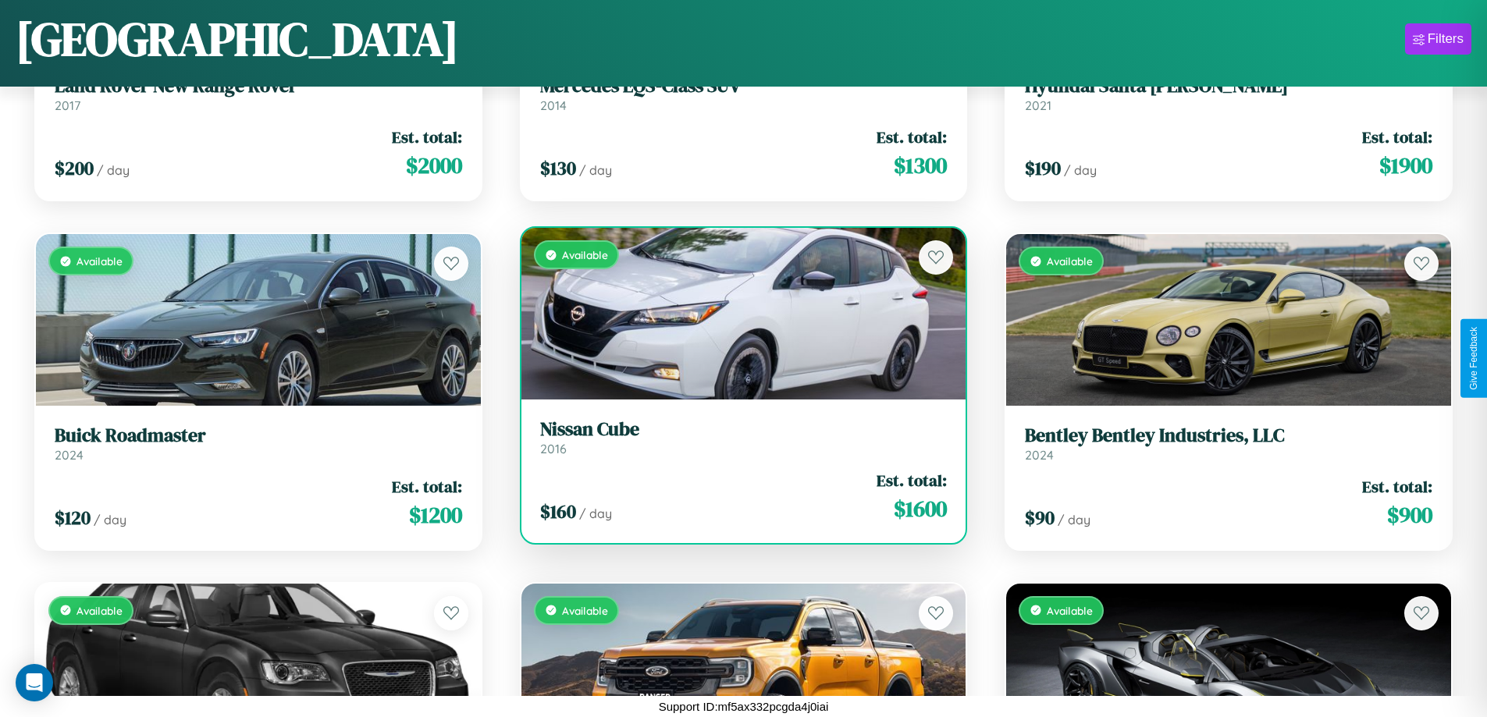
click at [737, 496] on div "$ 160 / day Est. total: $ 1600" at bounding box center [743, 496] width 407 height 55
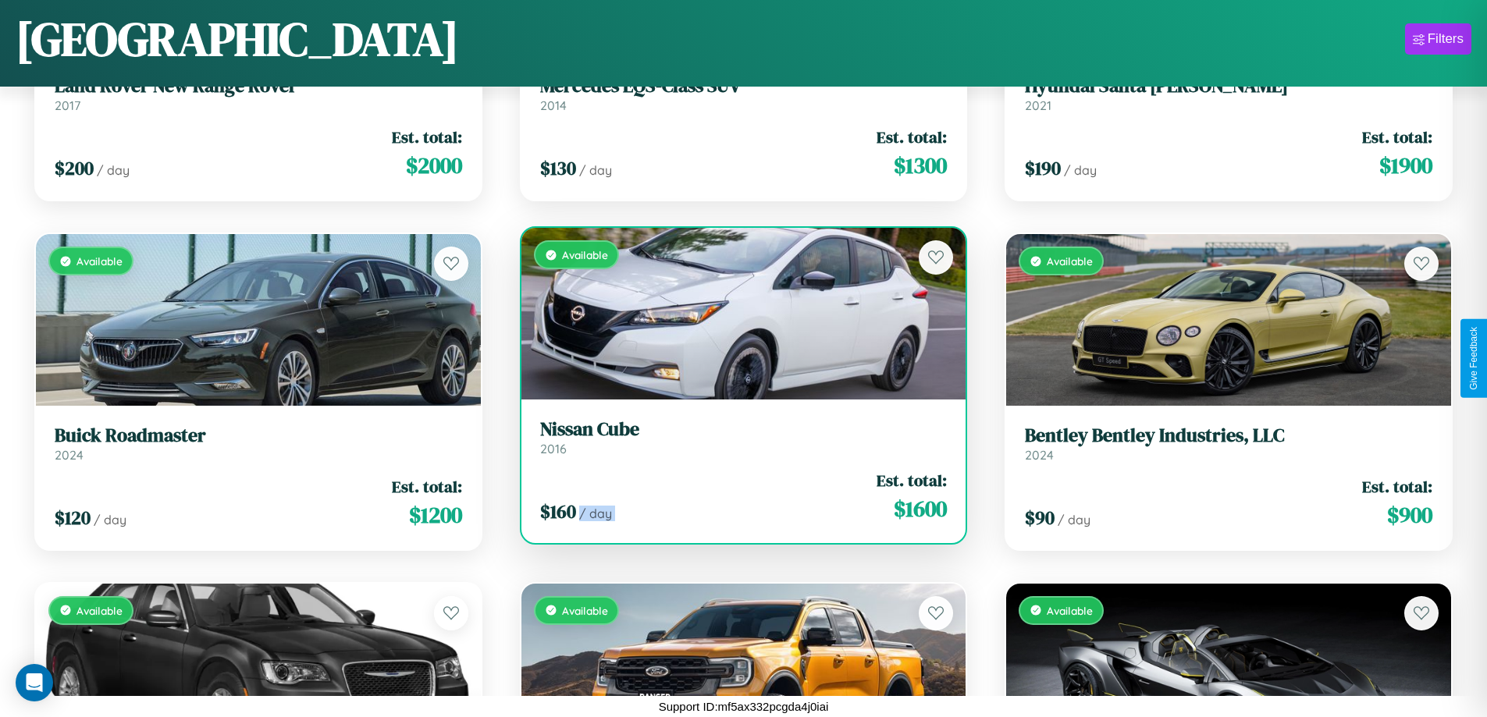
click at [737, 496] on div "$ 160 / day Est. total: $ 1600" at bounding box center [743, 496] width 407 height 55
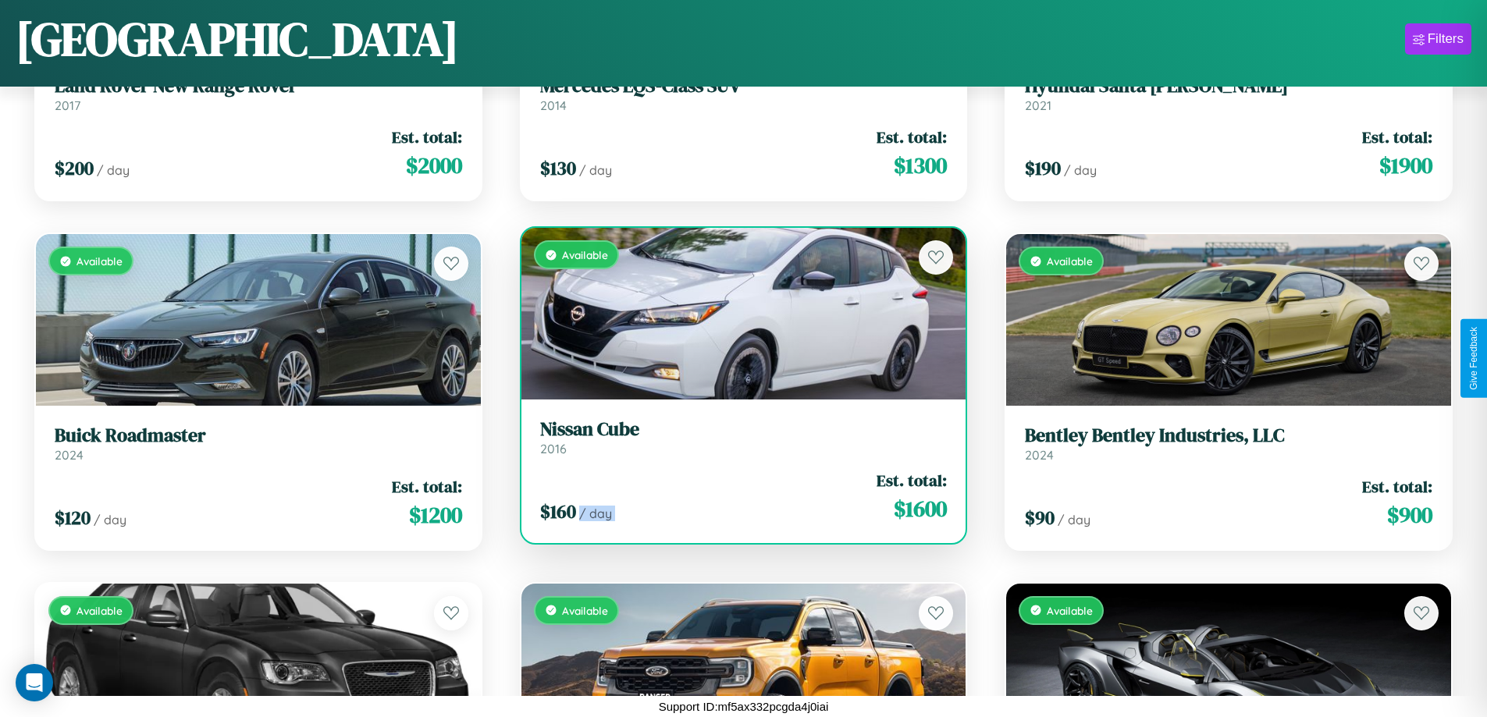
click at [737, 496] on div "$ 160 / day Est. total: $ 1600" at bounding box center [743, 496] width 407 height 55
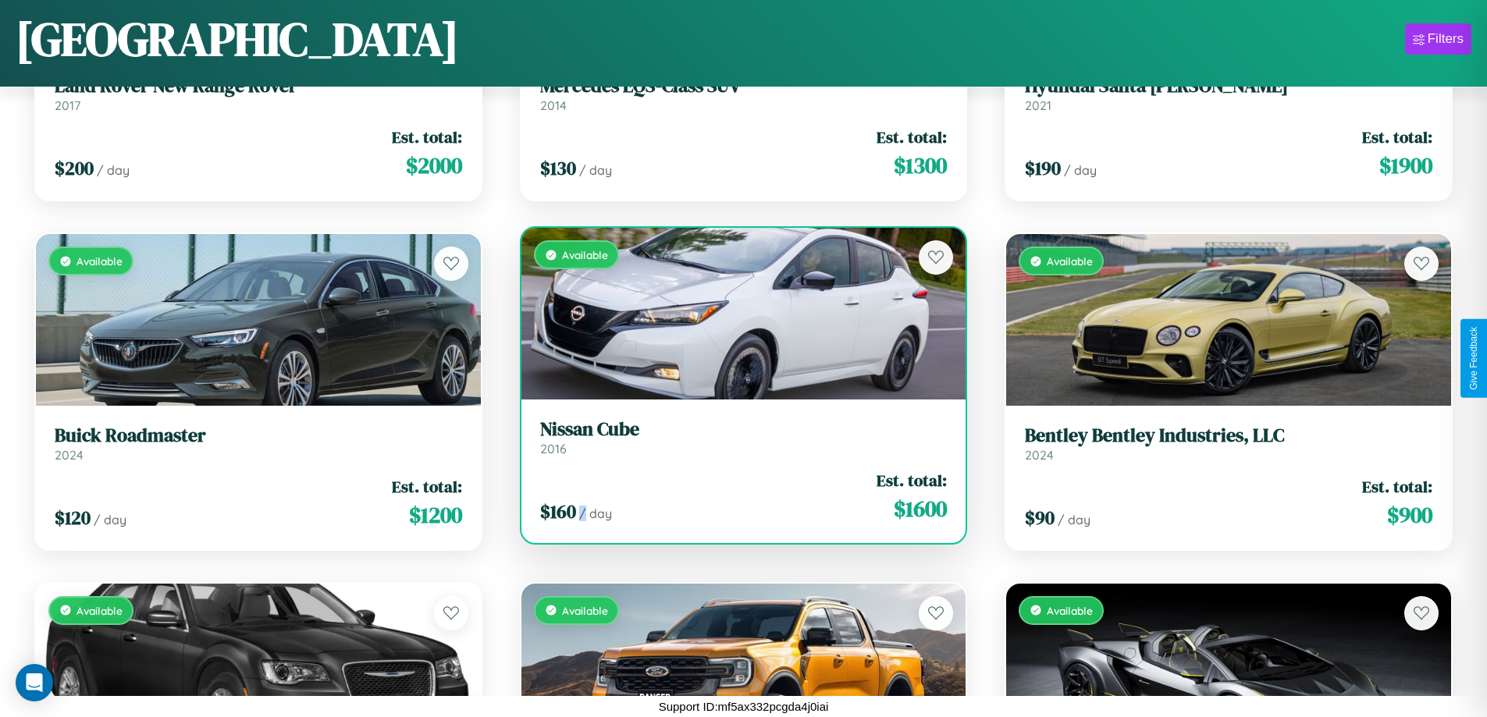
click at [737, 496] on div "$ 160 / day Est. total: $ 1600" at bounding box center [743, 496] width 407 height 55
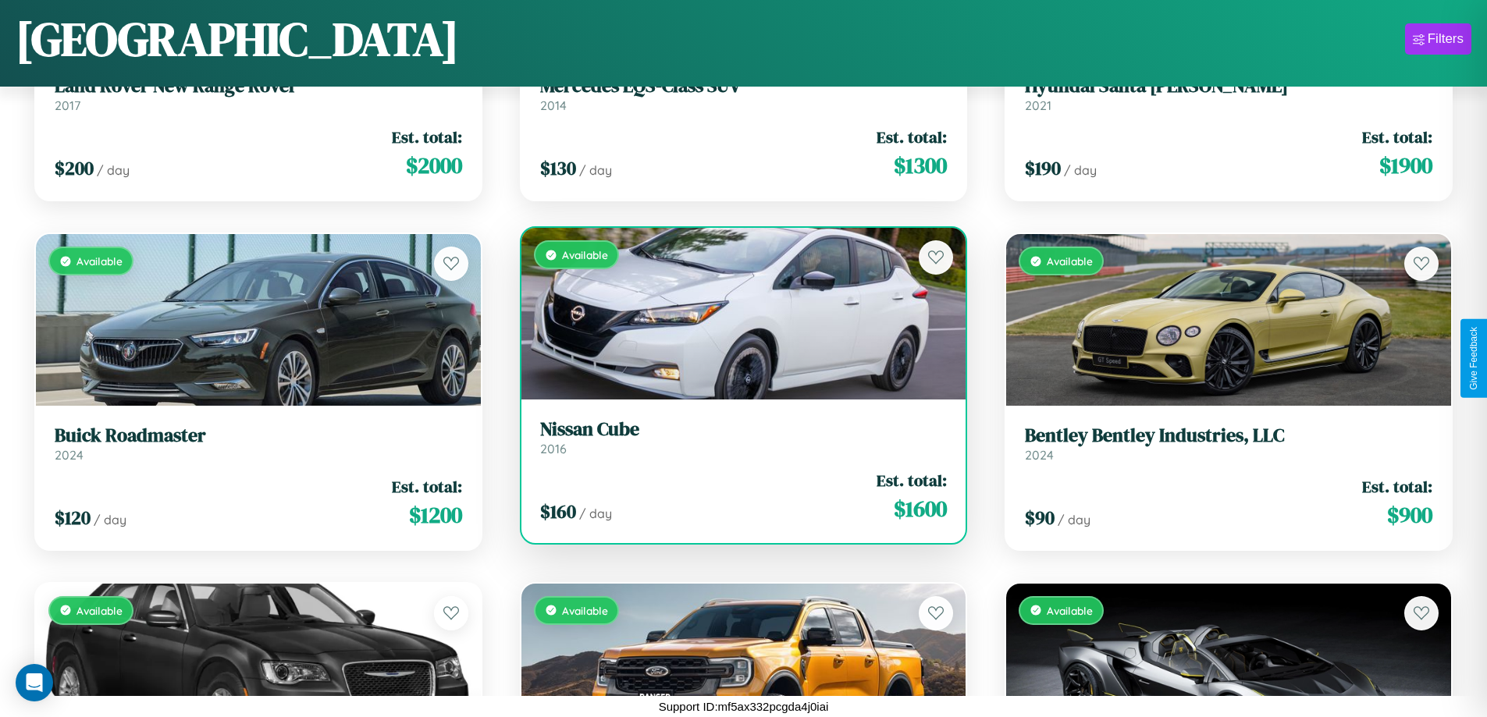
click at [737, 437] on h3 "Nissan Cube" at bounding box center [743, 429] width 407 height 23
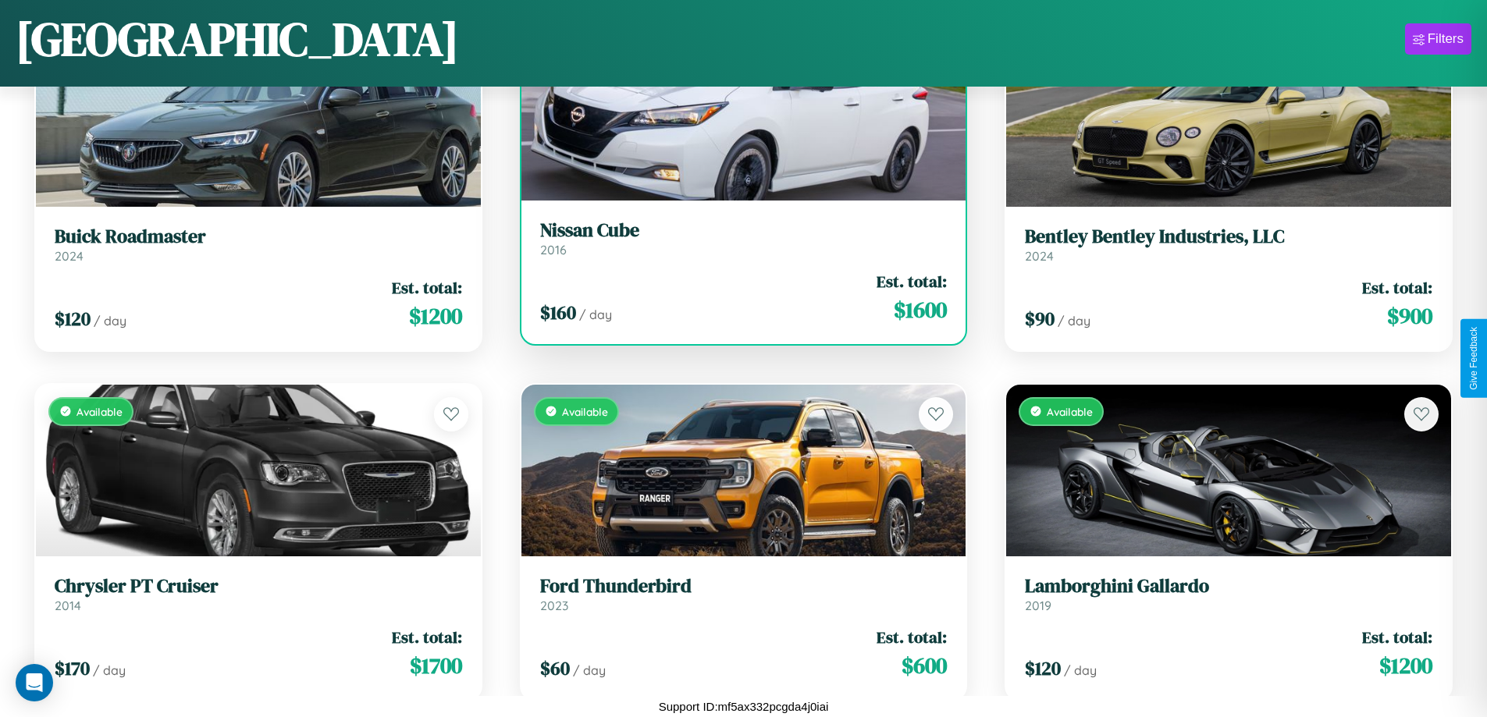
scroll to position [6161, 0]
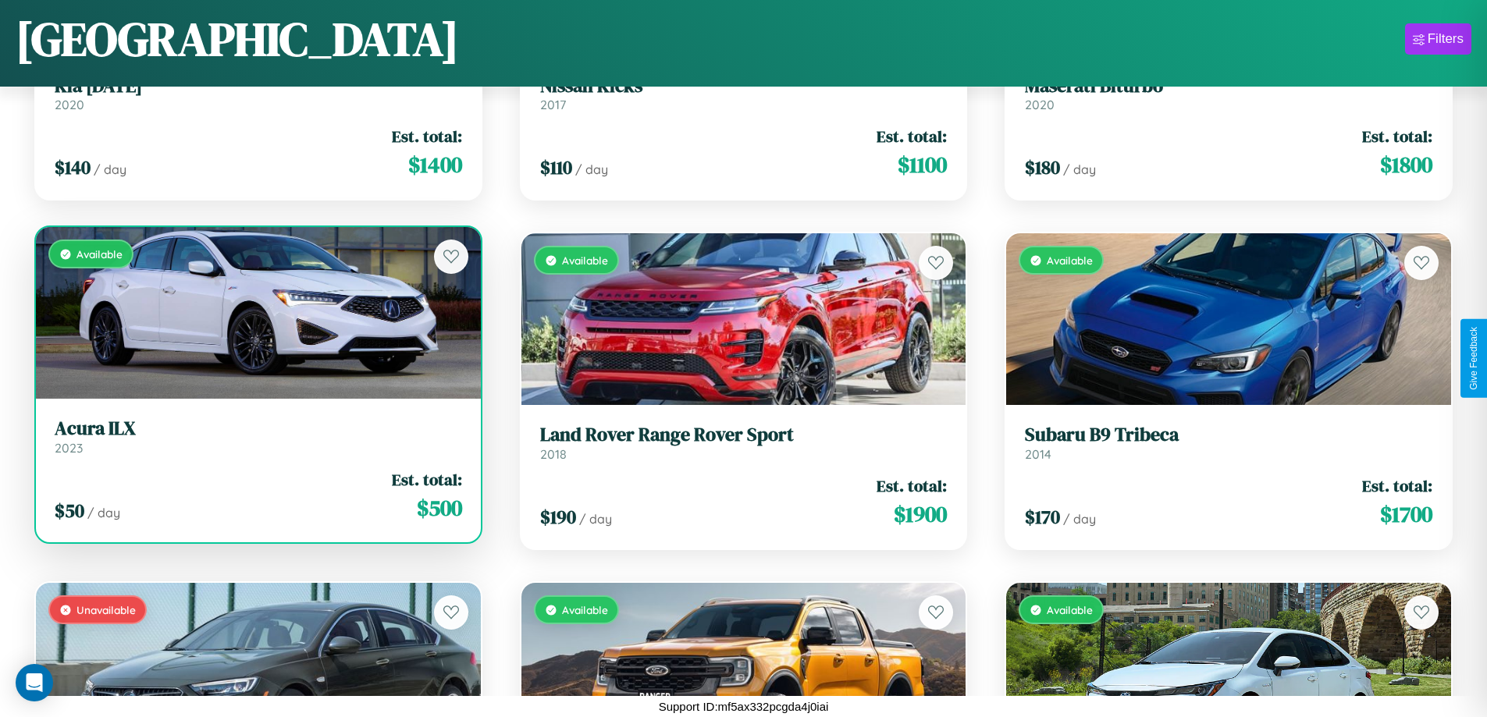
click at [256, 440] on link "Acura ILX 2023" at bounding box center [258, 437] width 407 height 38
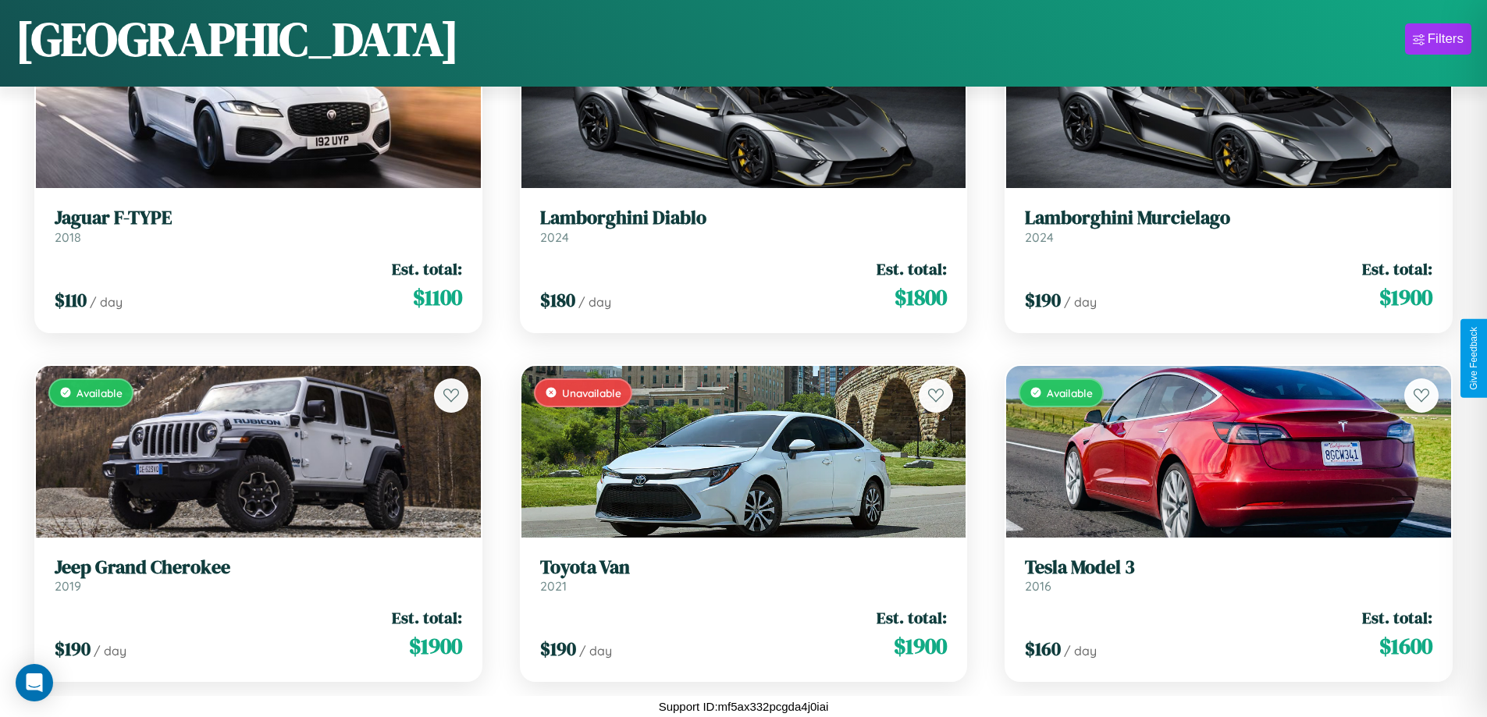
scroll to position [10354, 0]
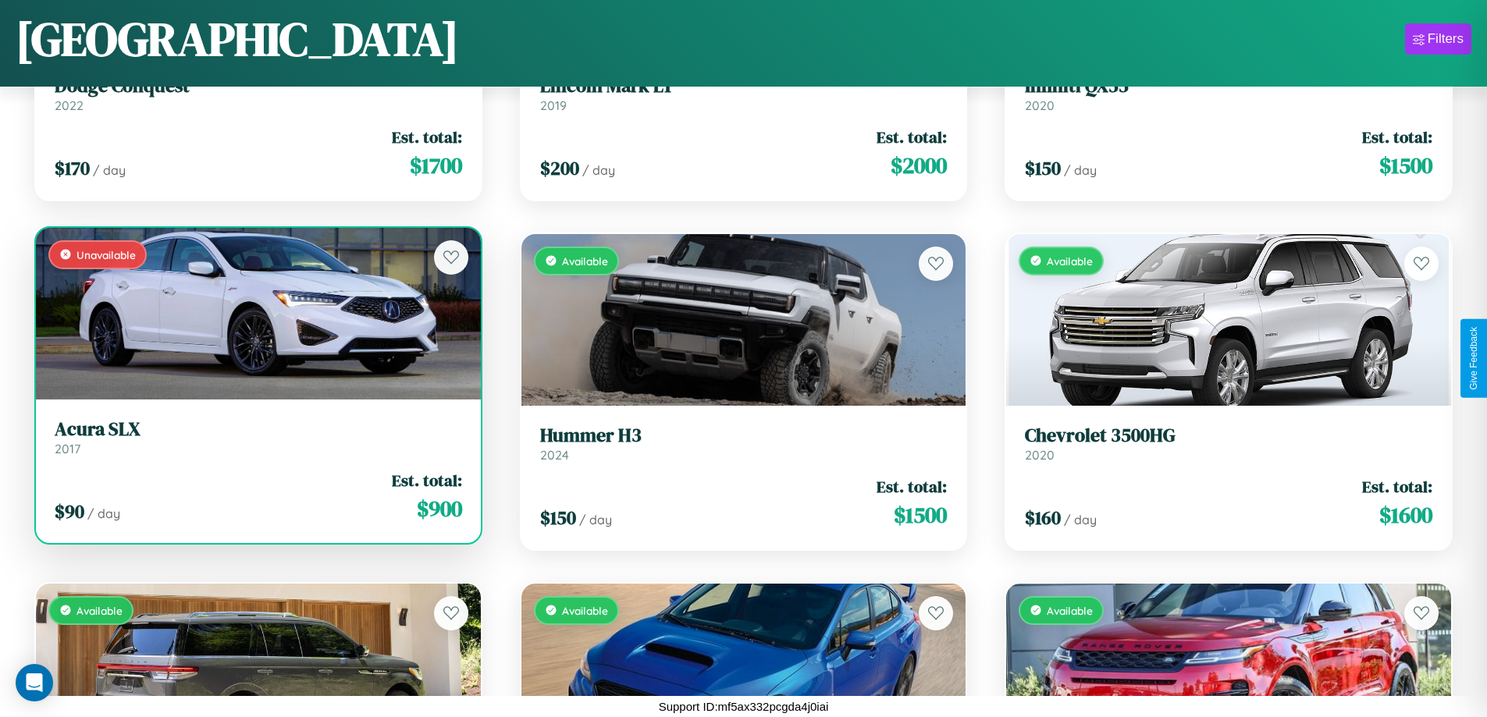
click at [256, 443] on link "Acura SLX 2017" at bounding box center [258, 437] width 407 height 38
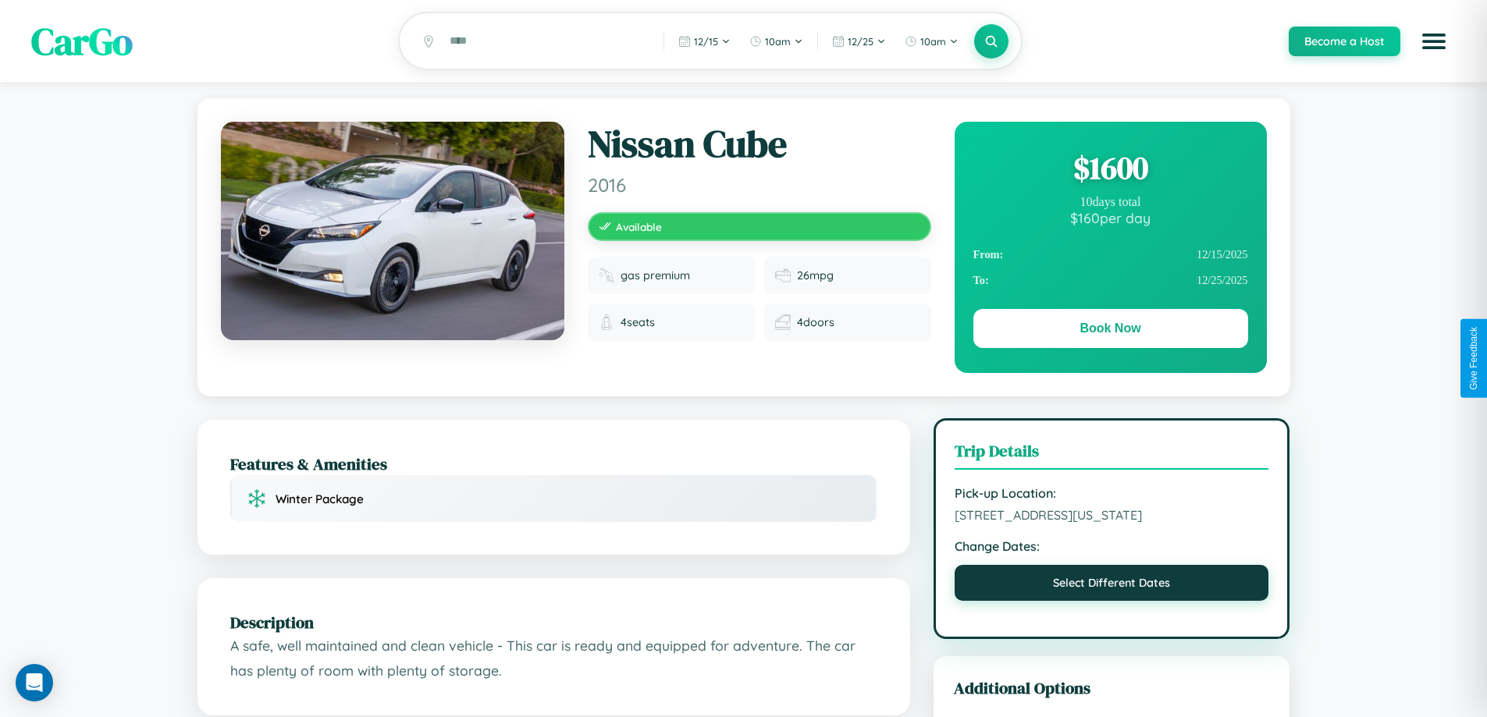
click at [1111, 601] on button "Select Different Dates" at bounding box center [1112, 583] width 315 height 36
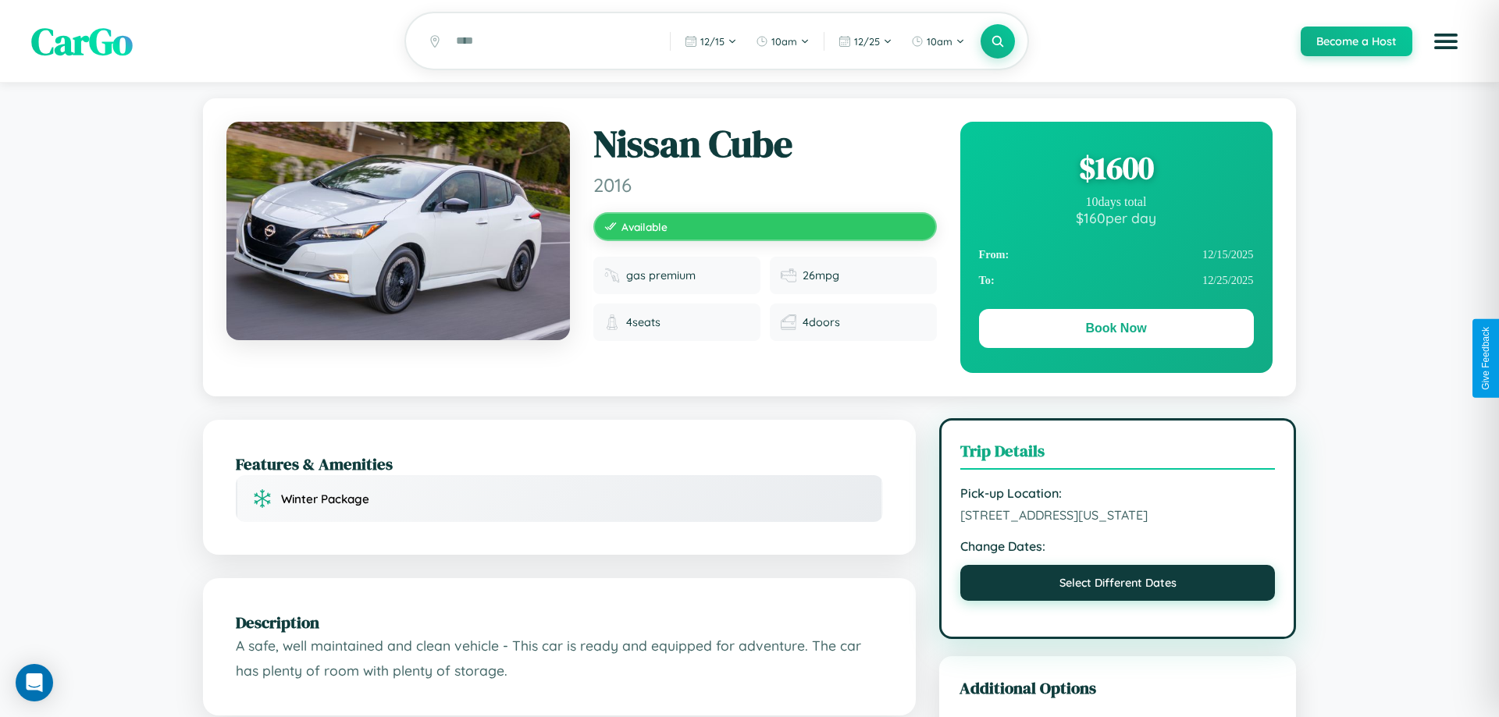
select select "*"
select select "****"
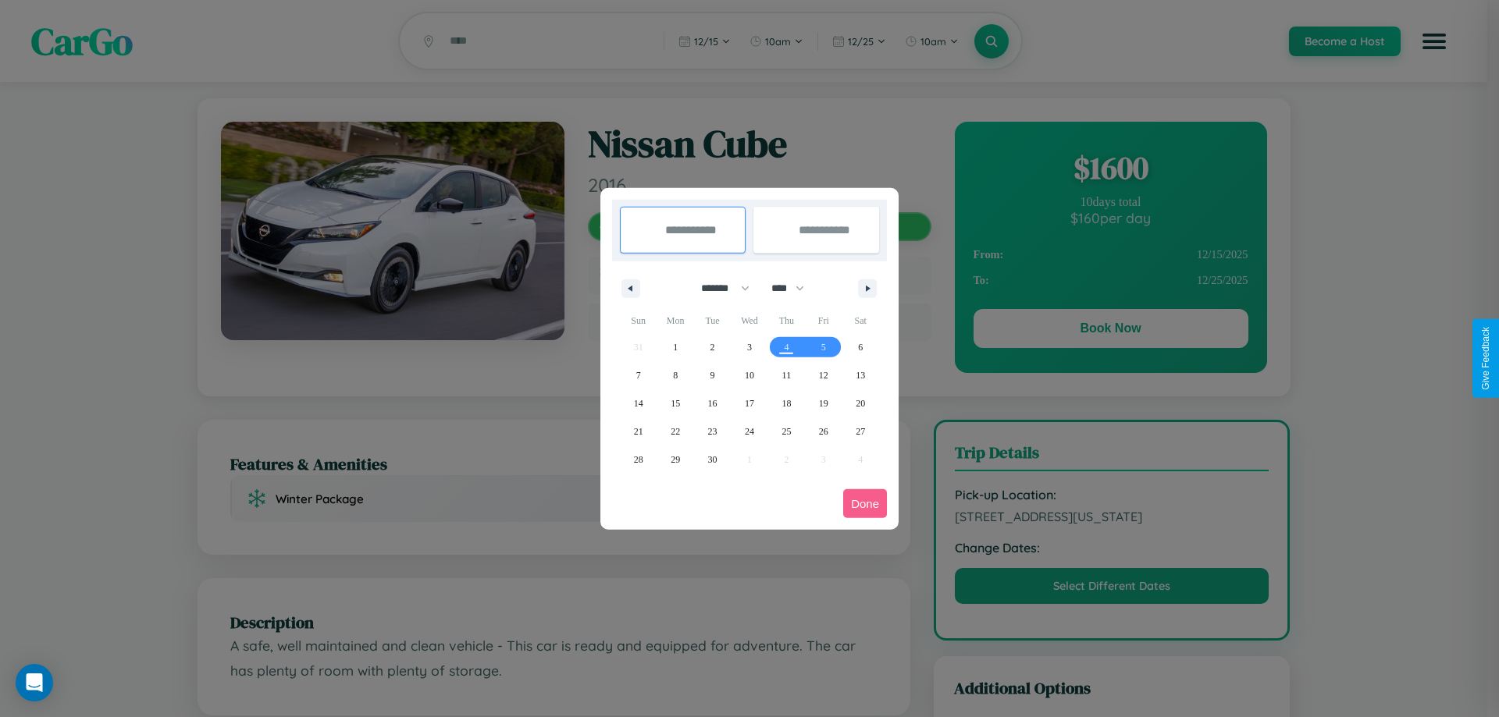
click at [718, 288] on select "******* ******** ***** ***** *** **** **** ****** ********* ******* ******** **…" at bounding box center [722, 289] width 66 height 26
select select "**"
click at [638, 403] on span "14" at bounding box center [638, 403] width 9 height 28
type input "**********"
click at [823, 403] on span "19" at bounding box center [823, 403] width 9 height 28
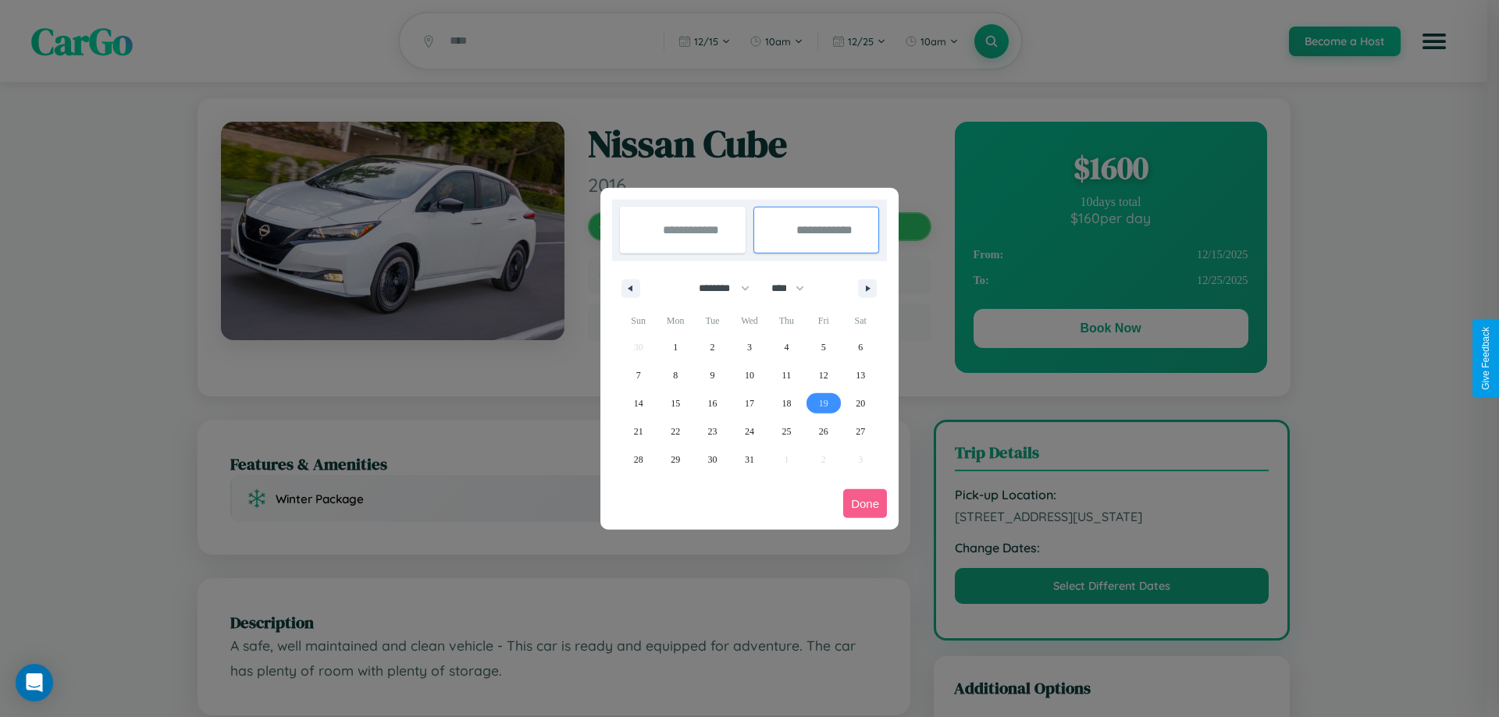
type input "**********"
click at [865, 503] on button "Done" at bounding box center [865, 503] width 44 height 29
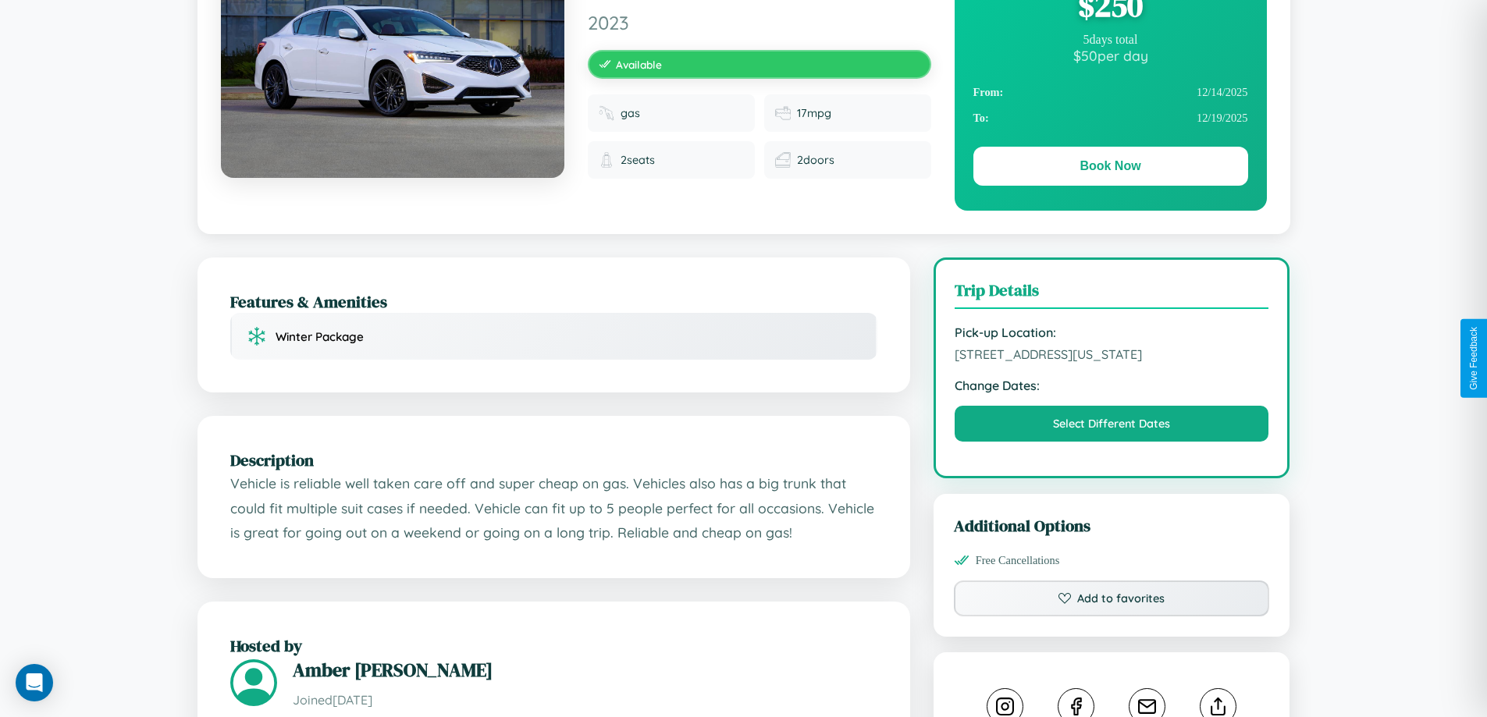
scroll to position [903, 0]
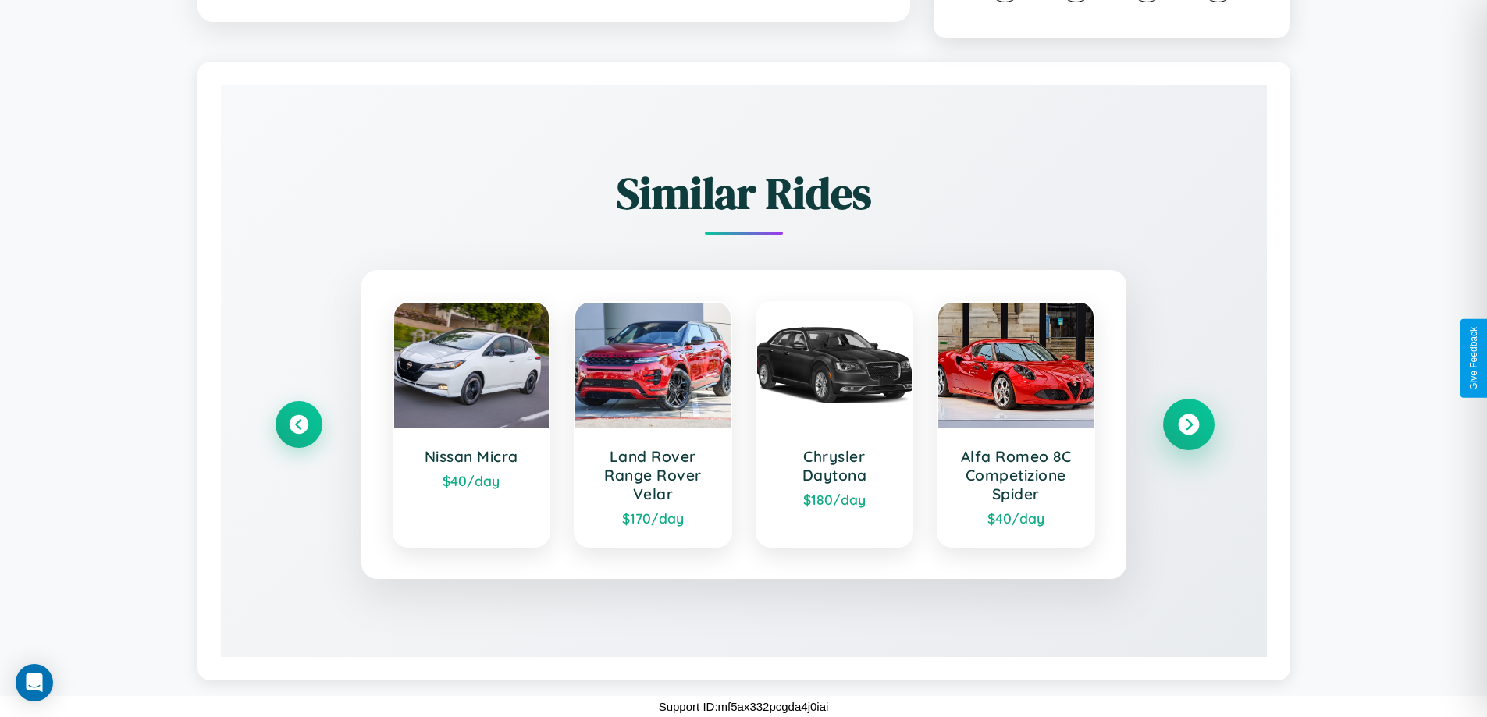
click at [1188, 425] on icon at bounding box center [1188, 424] width 21 height 21
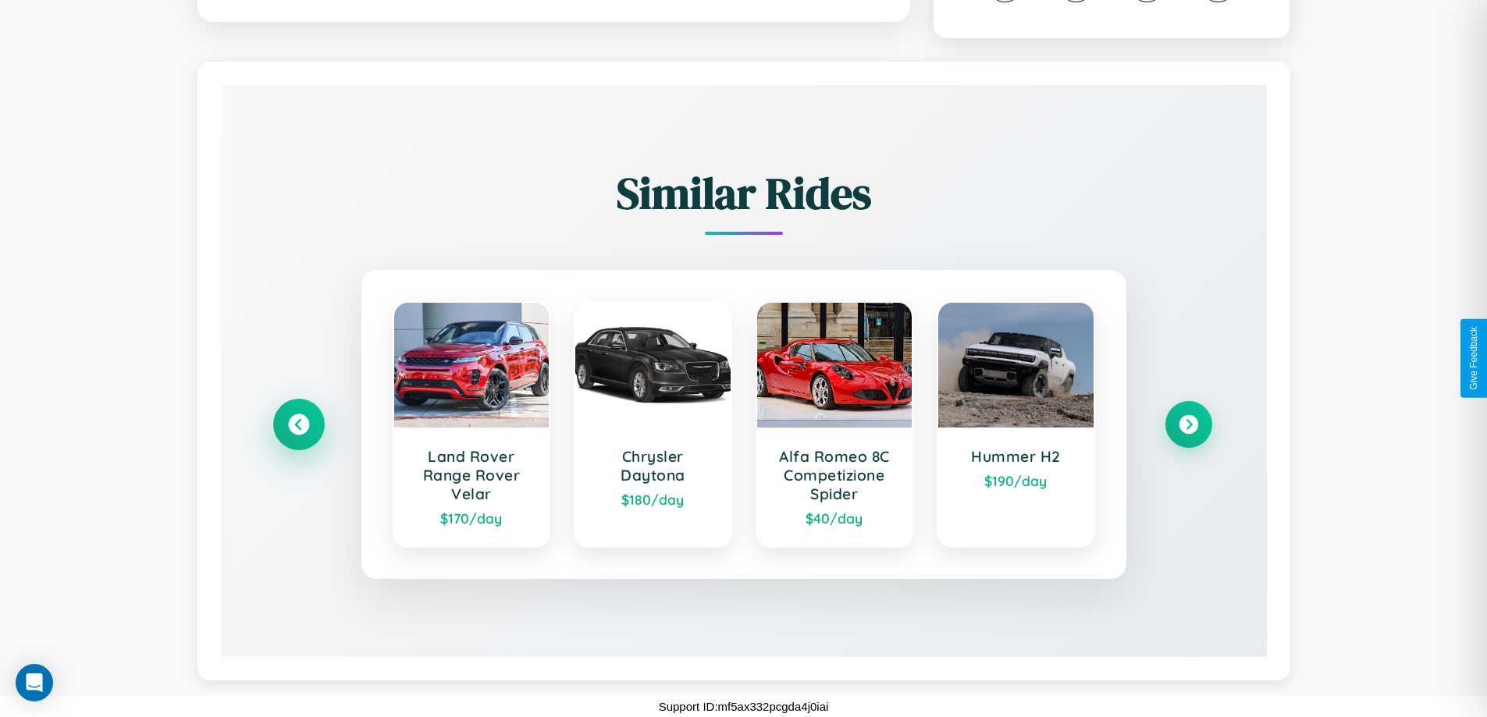
click at [298, 425] on icon at bounding box center [298, 424] width 21 height 21
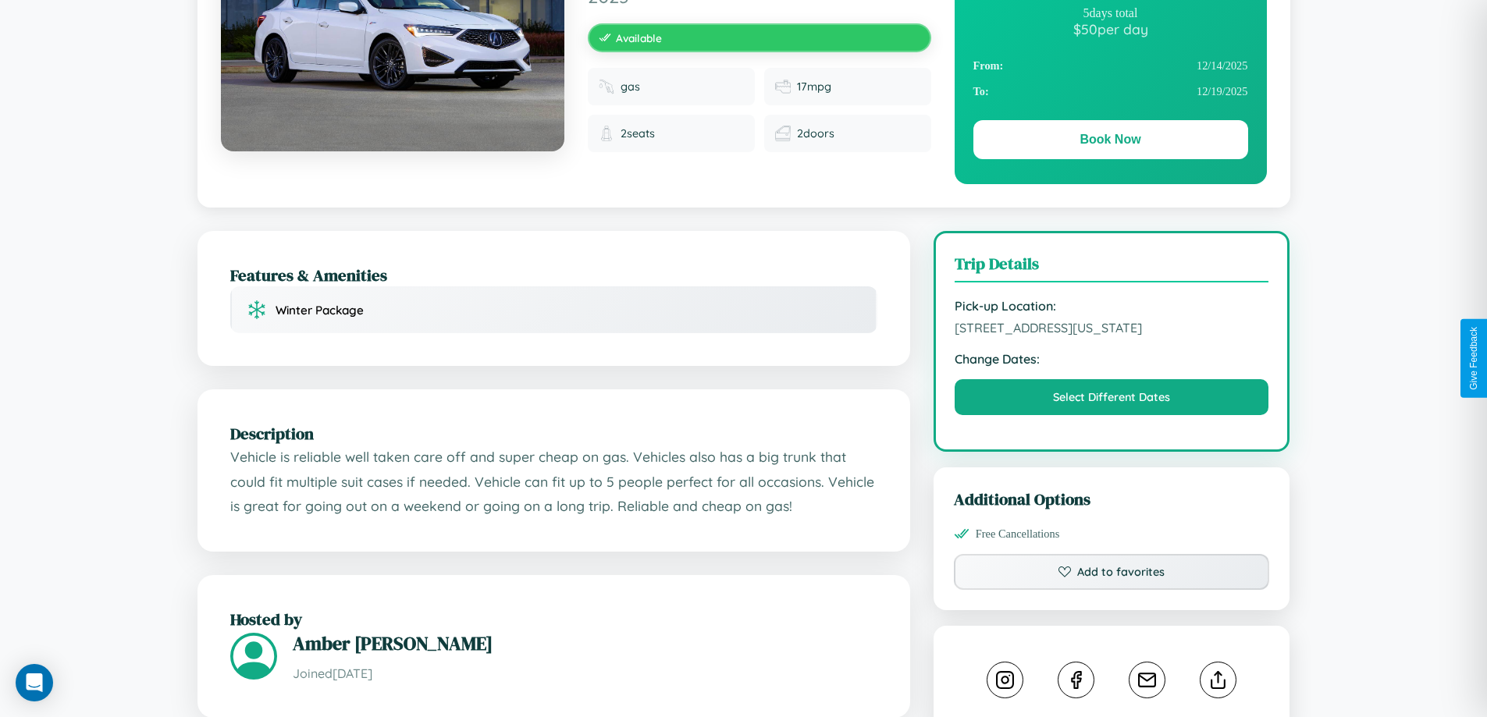
scroll to position [169, 0]
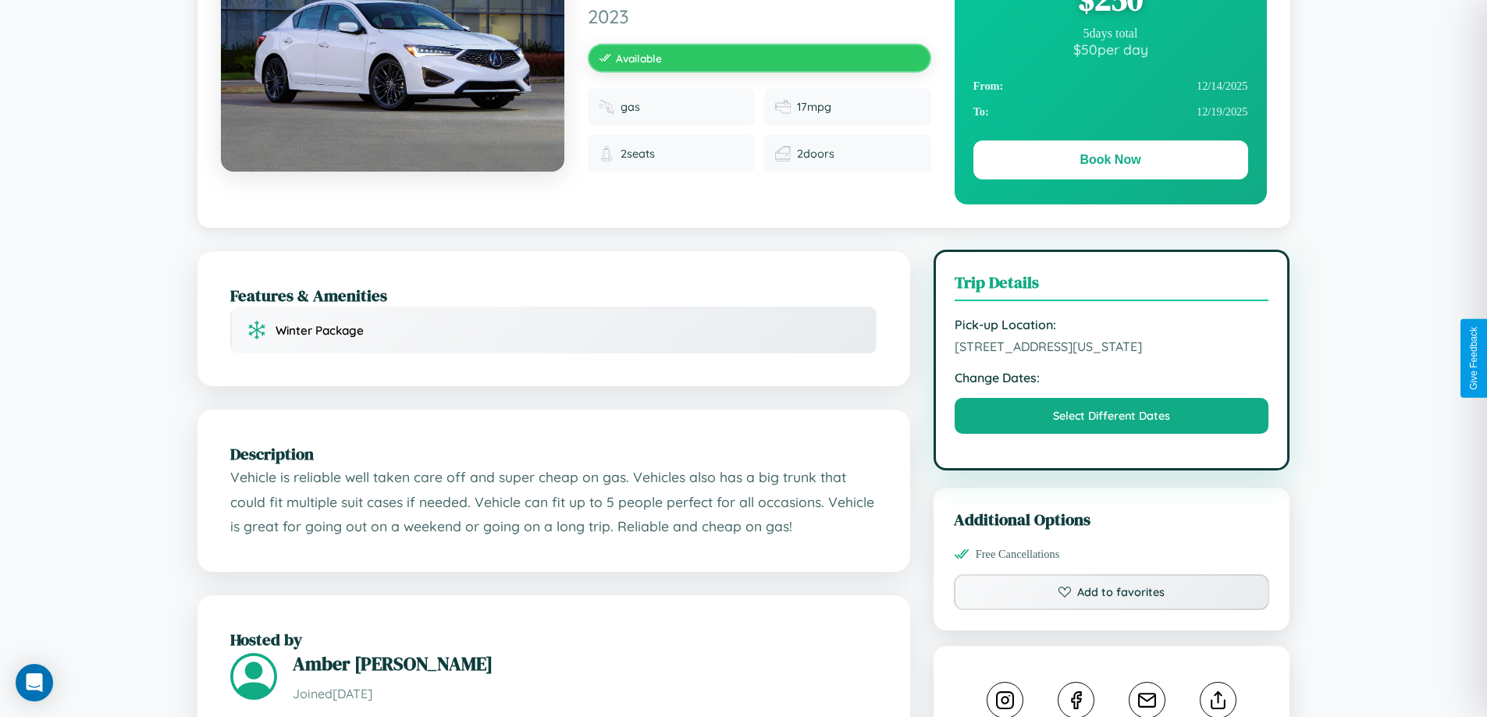
click at [1111, 354] on span "5735 Jefferson Street Dallas Texas 22990 United States" at bounding box center [1112, 347] width 315 height 16
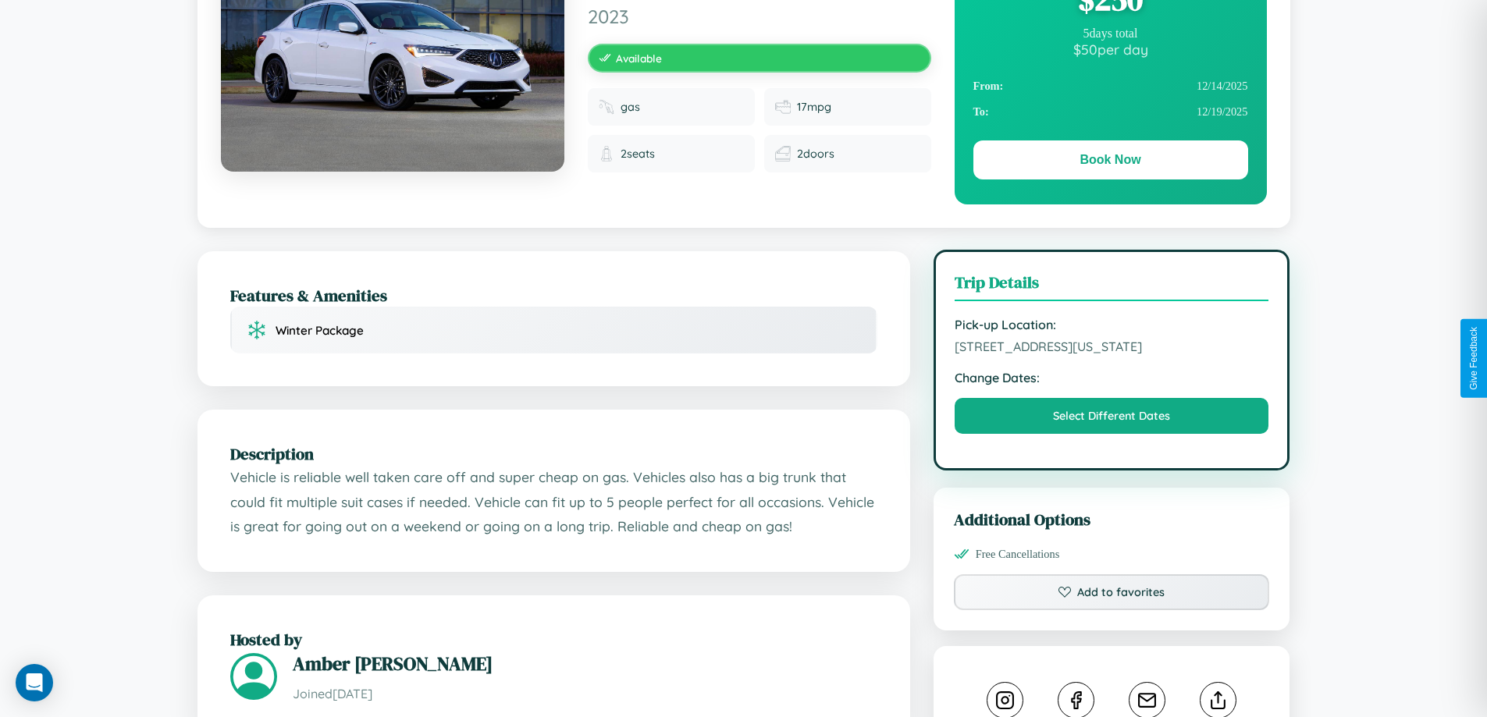
click at [1111, 354] on span "5735 Jefferson Street Dallas Texas 22990 United States" at bounding box center [1112, 347] width 315 height 16
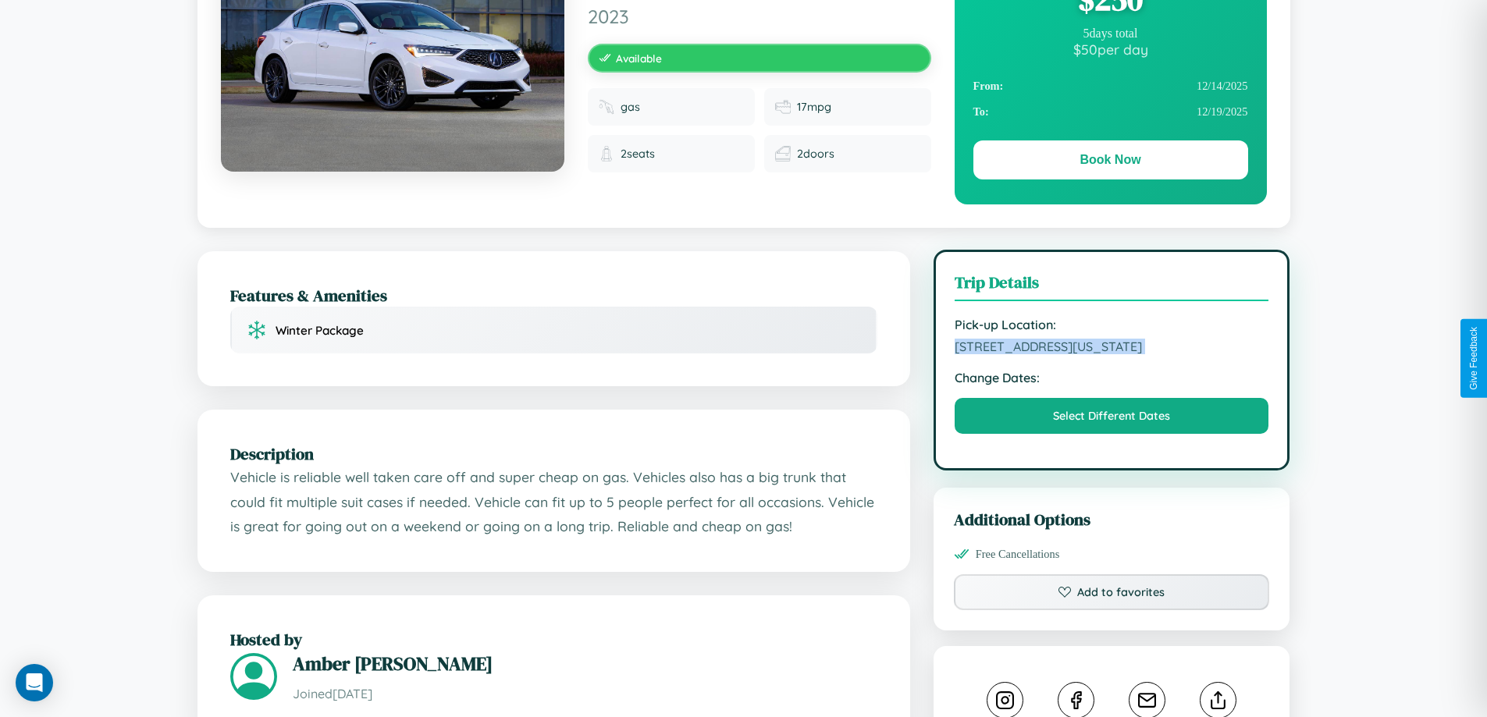
click at [1111, 354] on span "5735 Jefferson Street Dallas Texas 22990 United States" at bounding box center [1112, 347] width 315 height 16
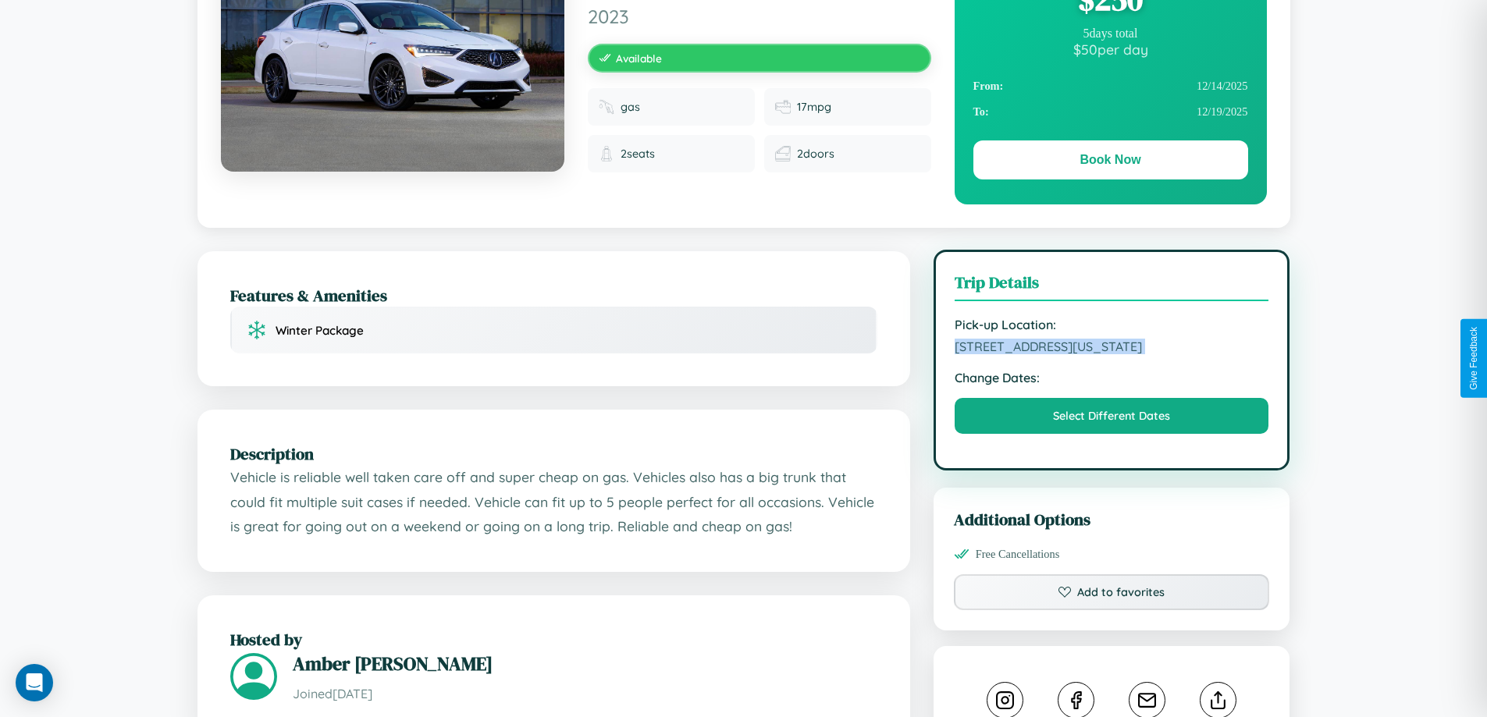
click at [1111, 354] on span "5735 Jefferson Street Dallas Texas 22990 United States" at bounding box center [1112, 347] width 315 height 16
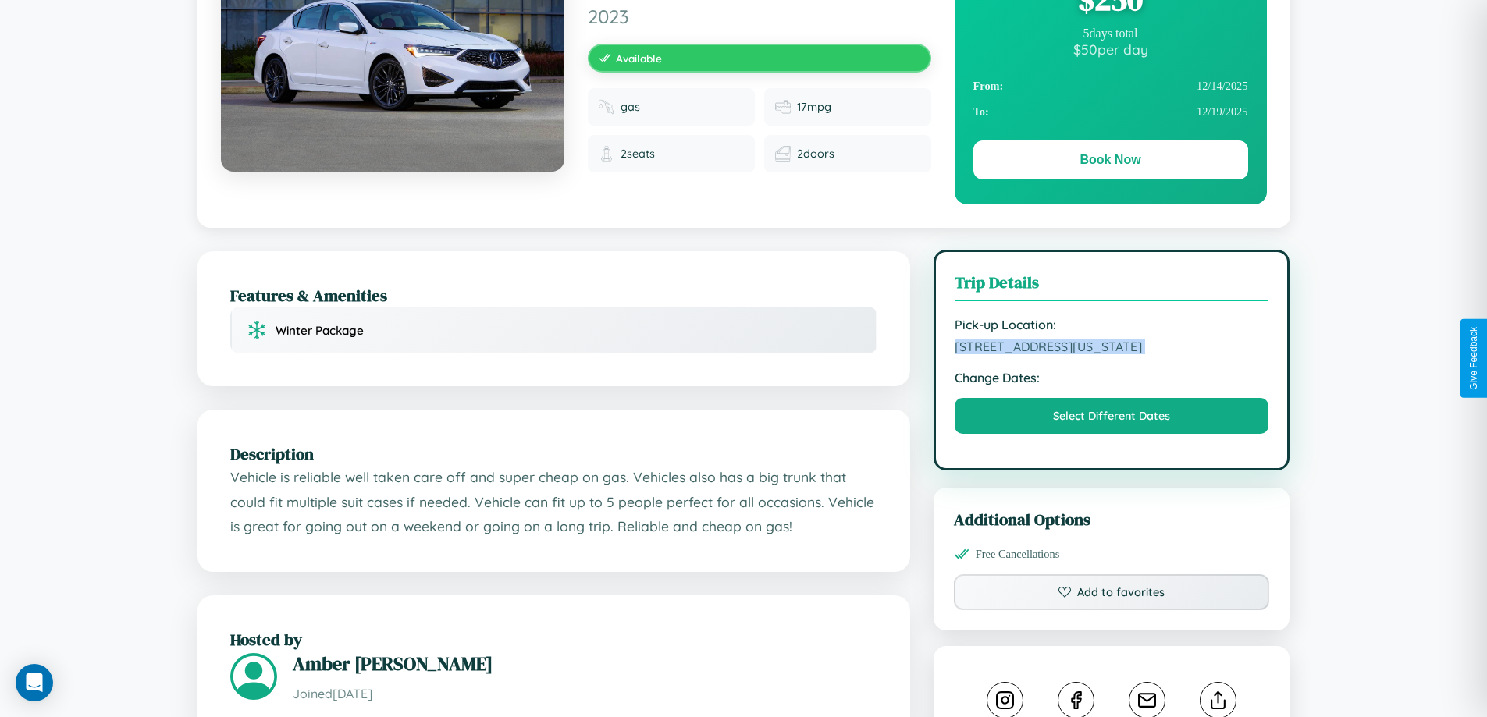
click at [1111, 354] on span "5735 Jefferson Street Dallas Texas 22990 United States" at bounding box center [1112, 347] width 315 height 16
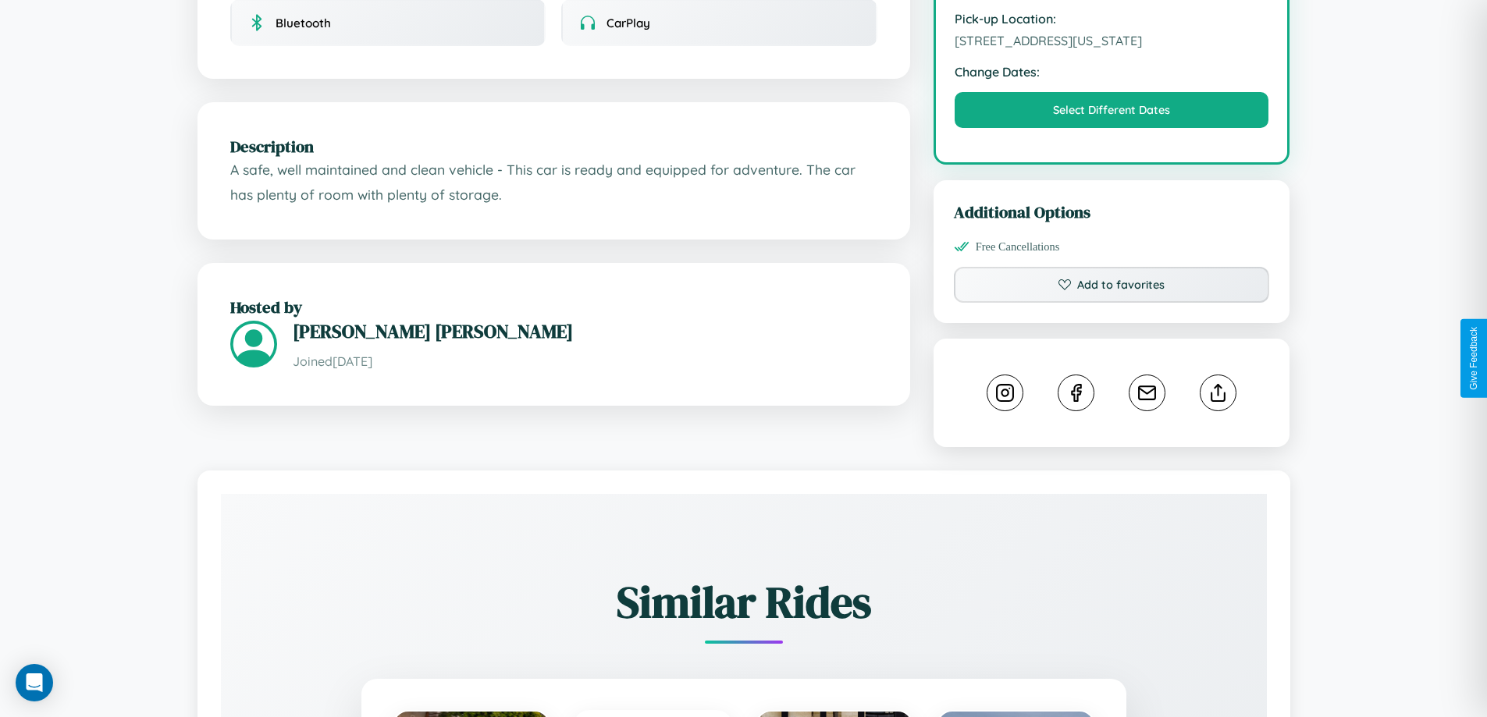
scroll to position [561, 0]
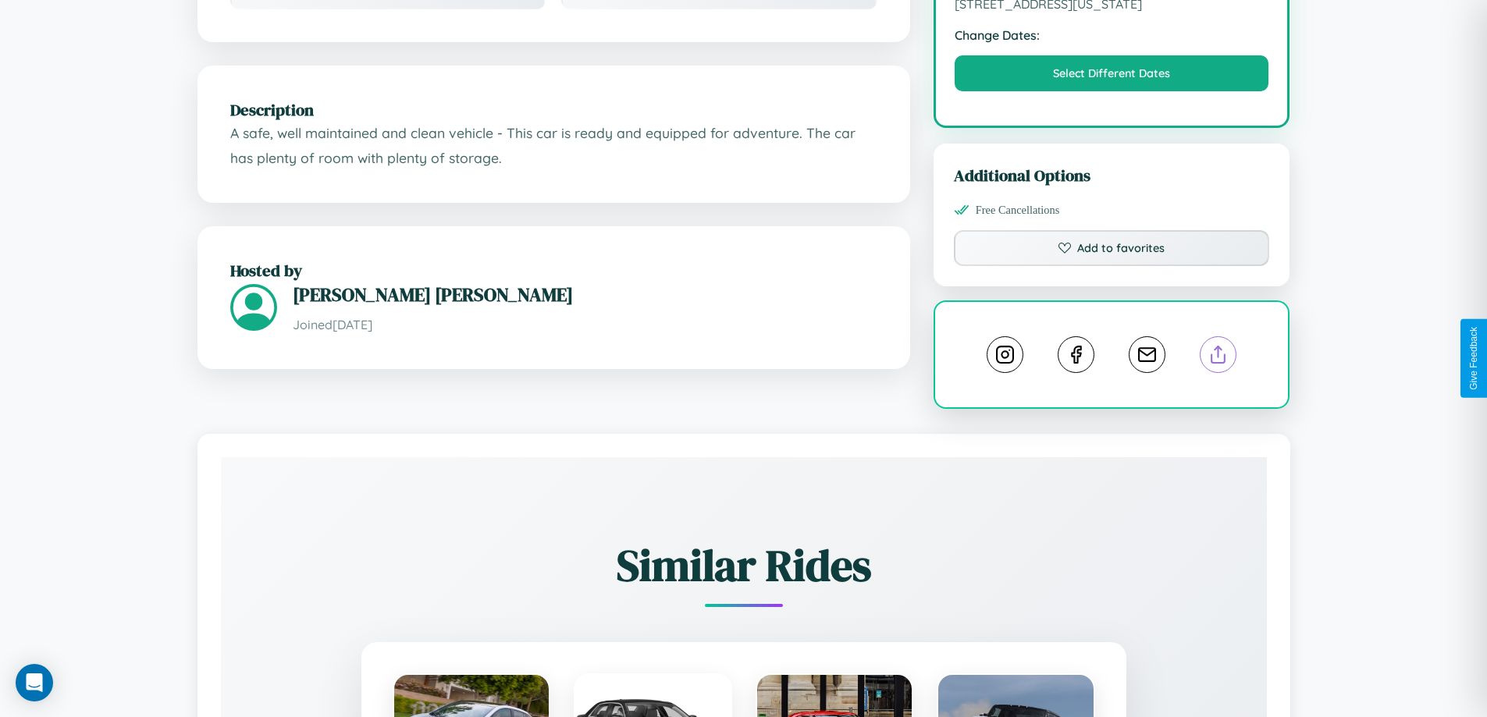
click at [1218, 357] on line at bounding box center [1218, 352] width 0 height 11
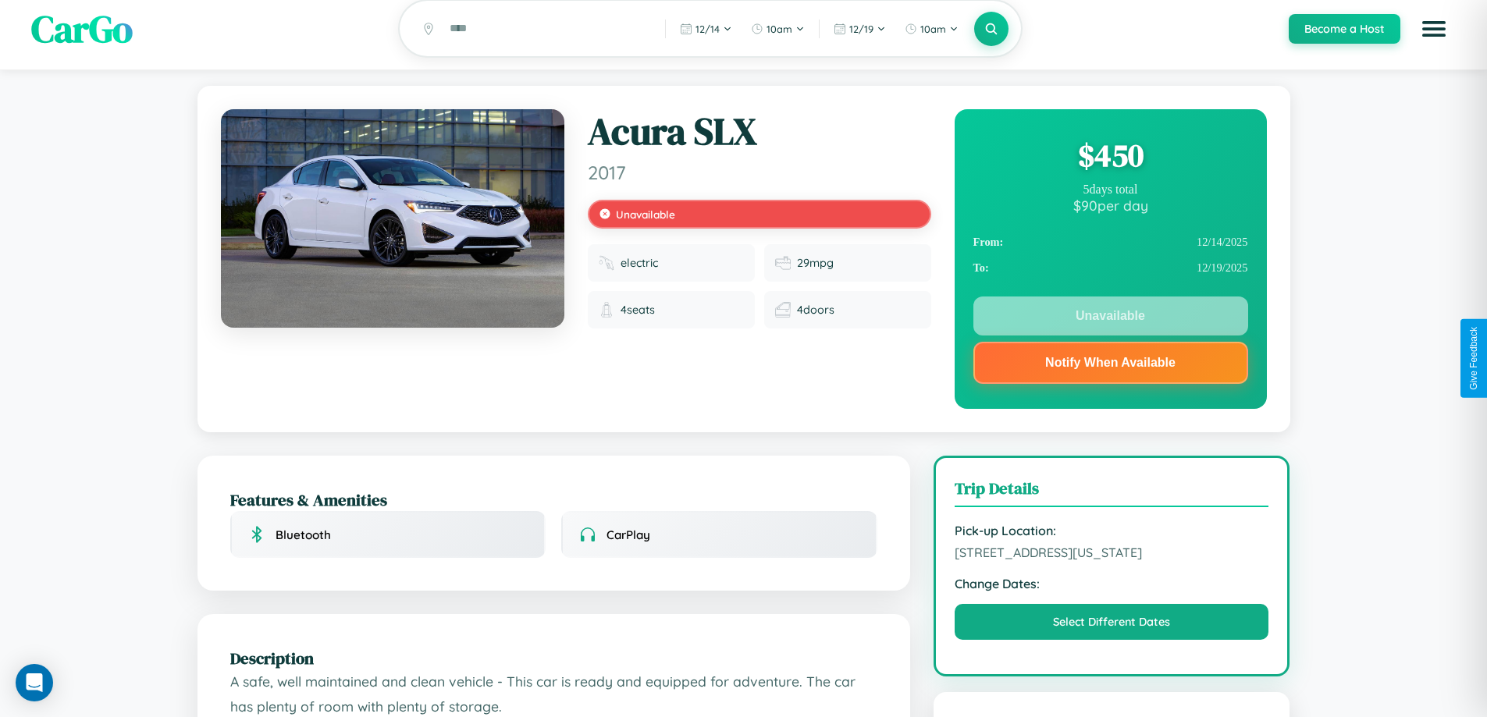
scroll to position [0, 0]
